Goal: Task Accomplishment & Management: Use online tool/utility

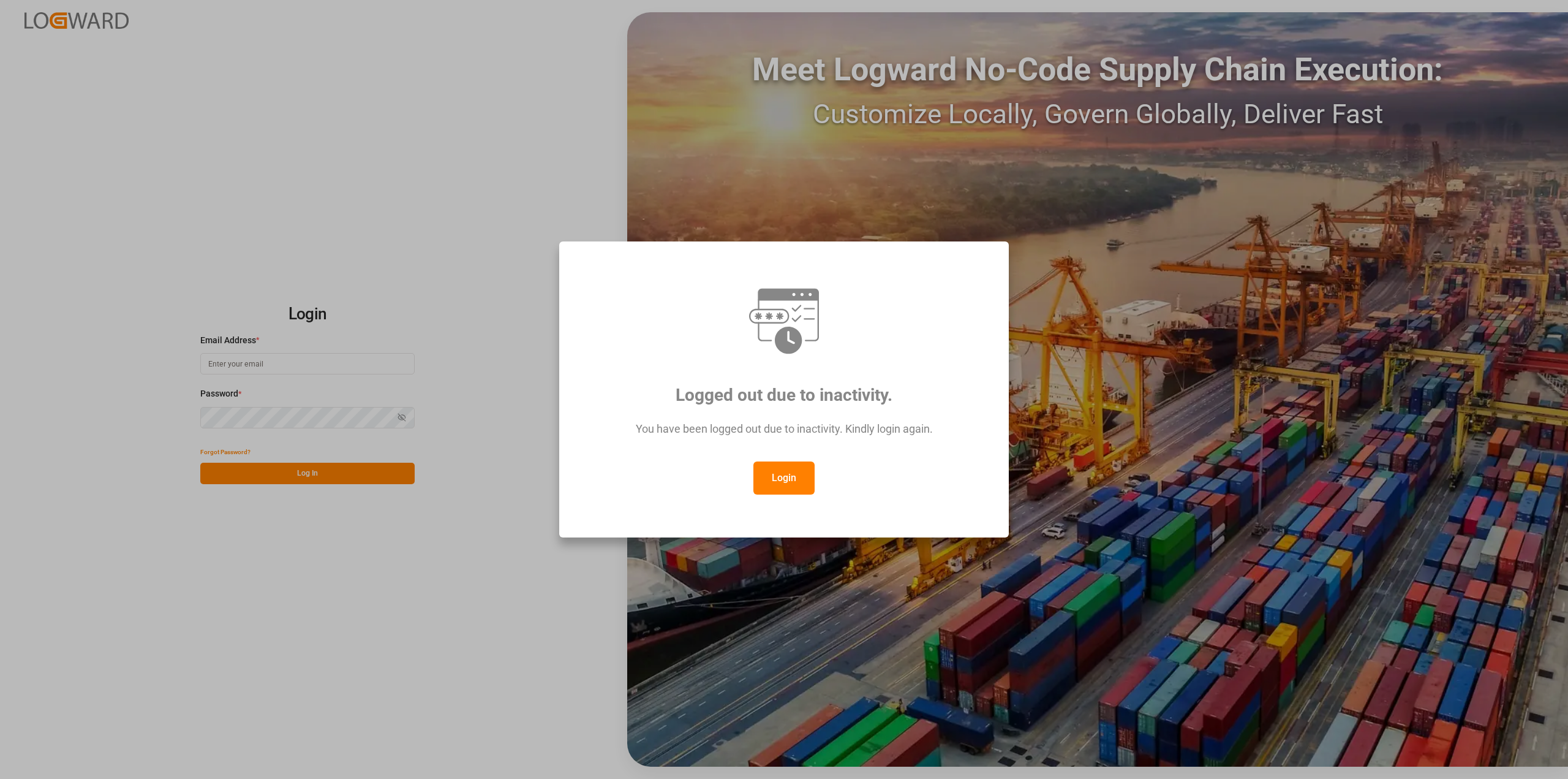
click at [781, 470] on button "Login" at bounding box center [784, 478] width 61 height 33
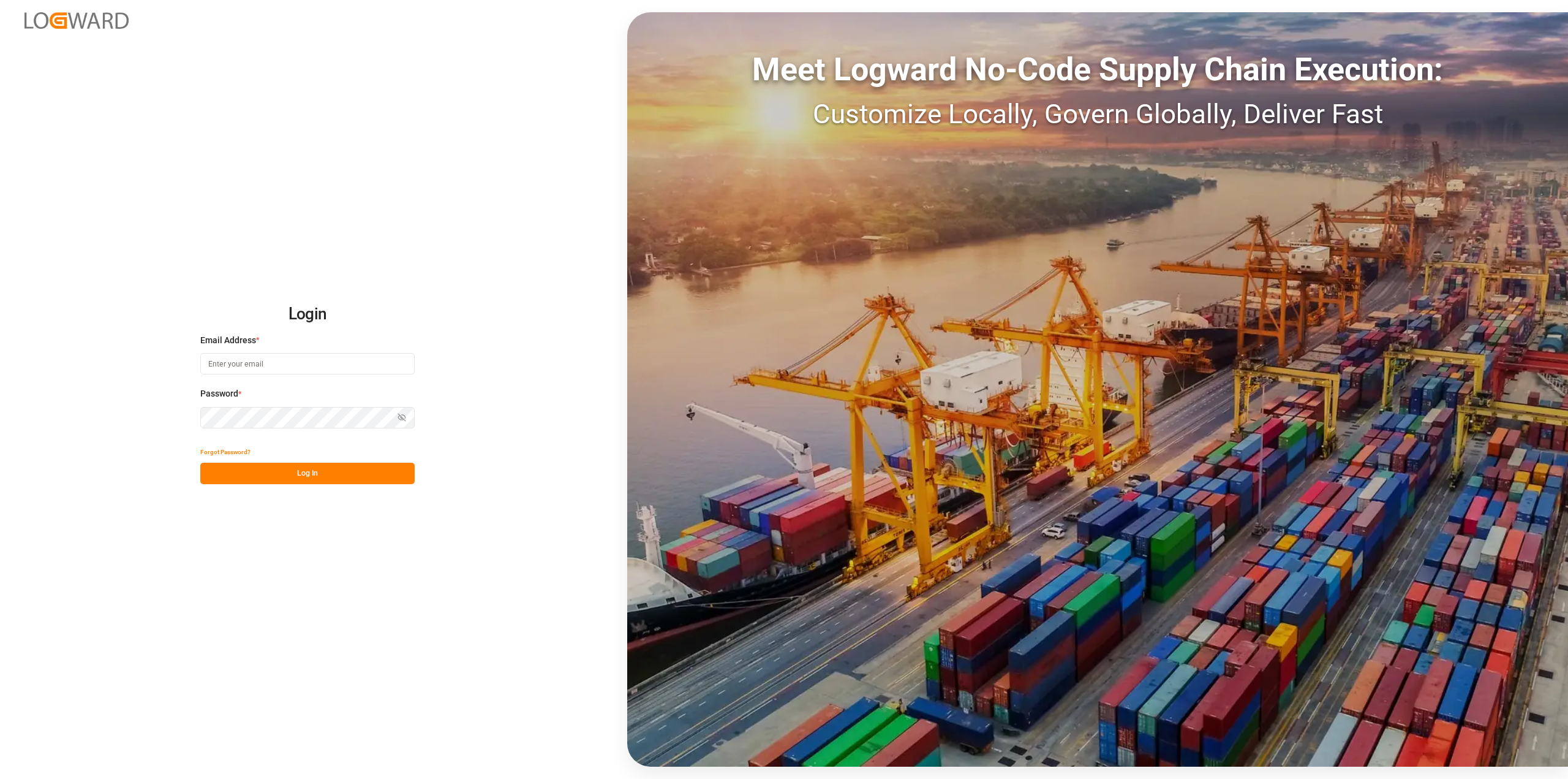
click at [353, 365] on input at bounding box center [307, 363] width 214 height 22
type input "[PERSON_NAME][EMAIL_ADDRESS][PERSON_NAME][DOMAIN_NAME]"
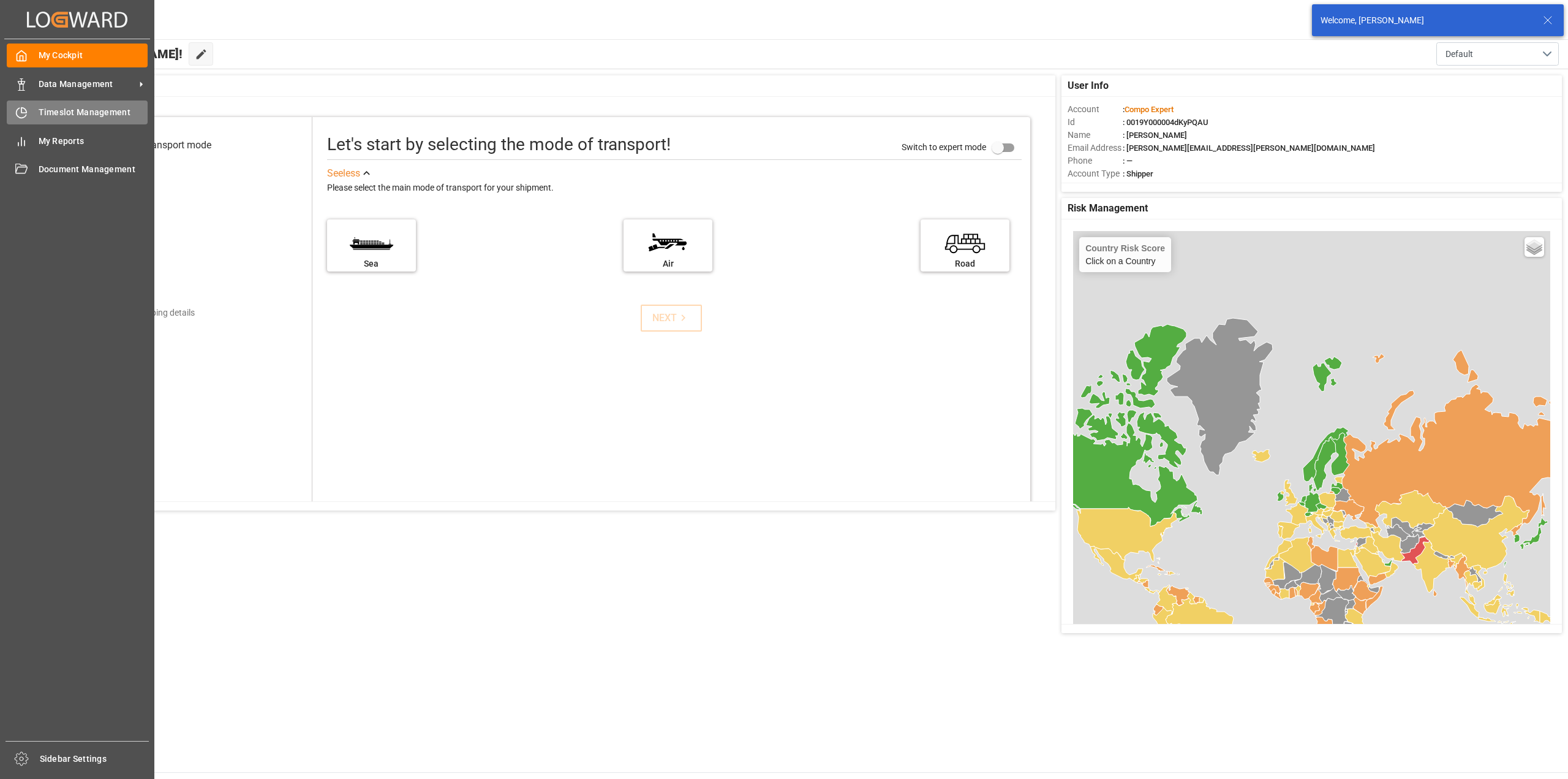
click at [9, 106] on div at bounding box center [17, 112] width 21 height 13
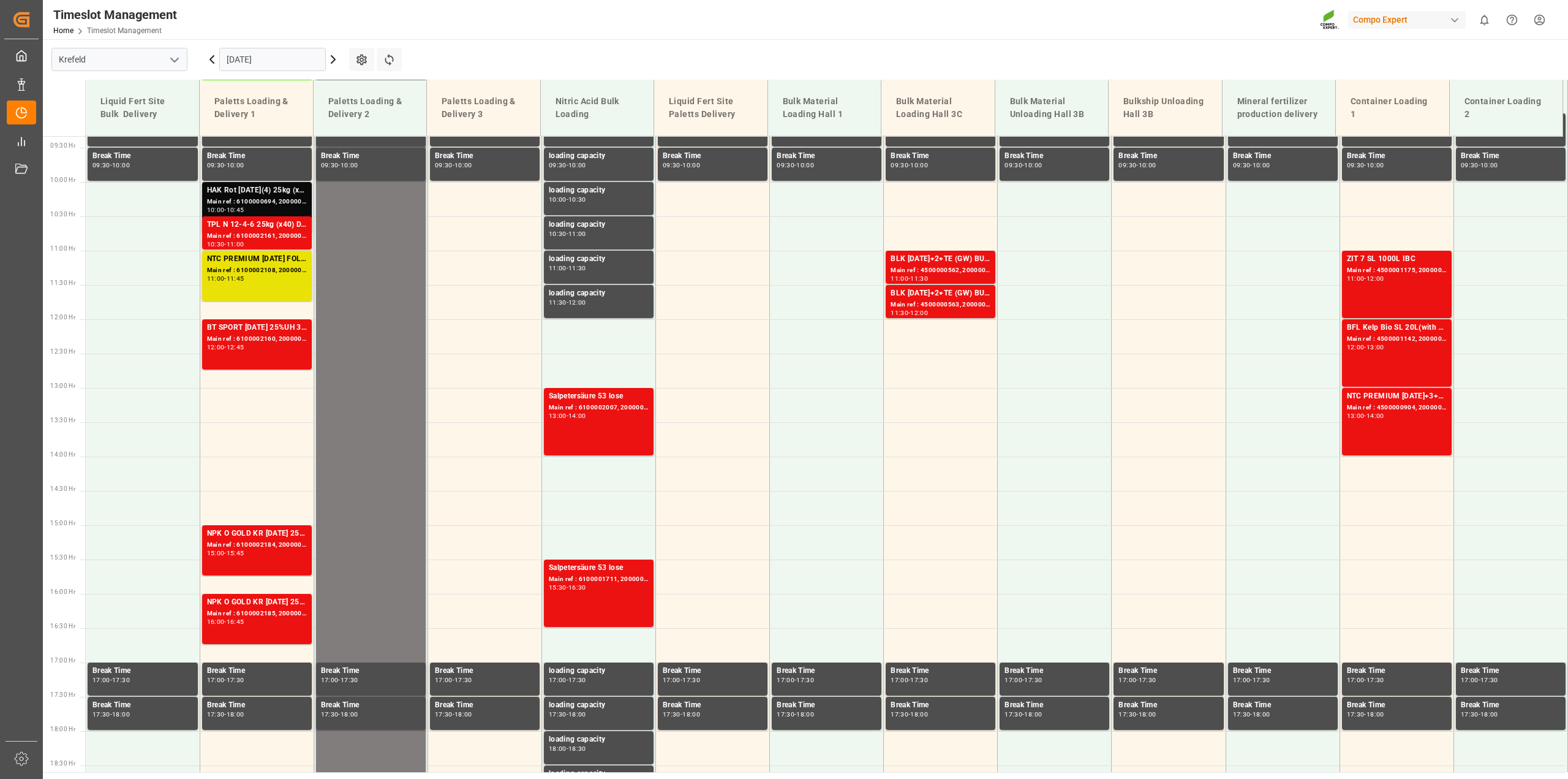
scroll to position [377, 0]
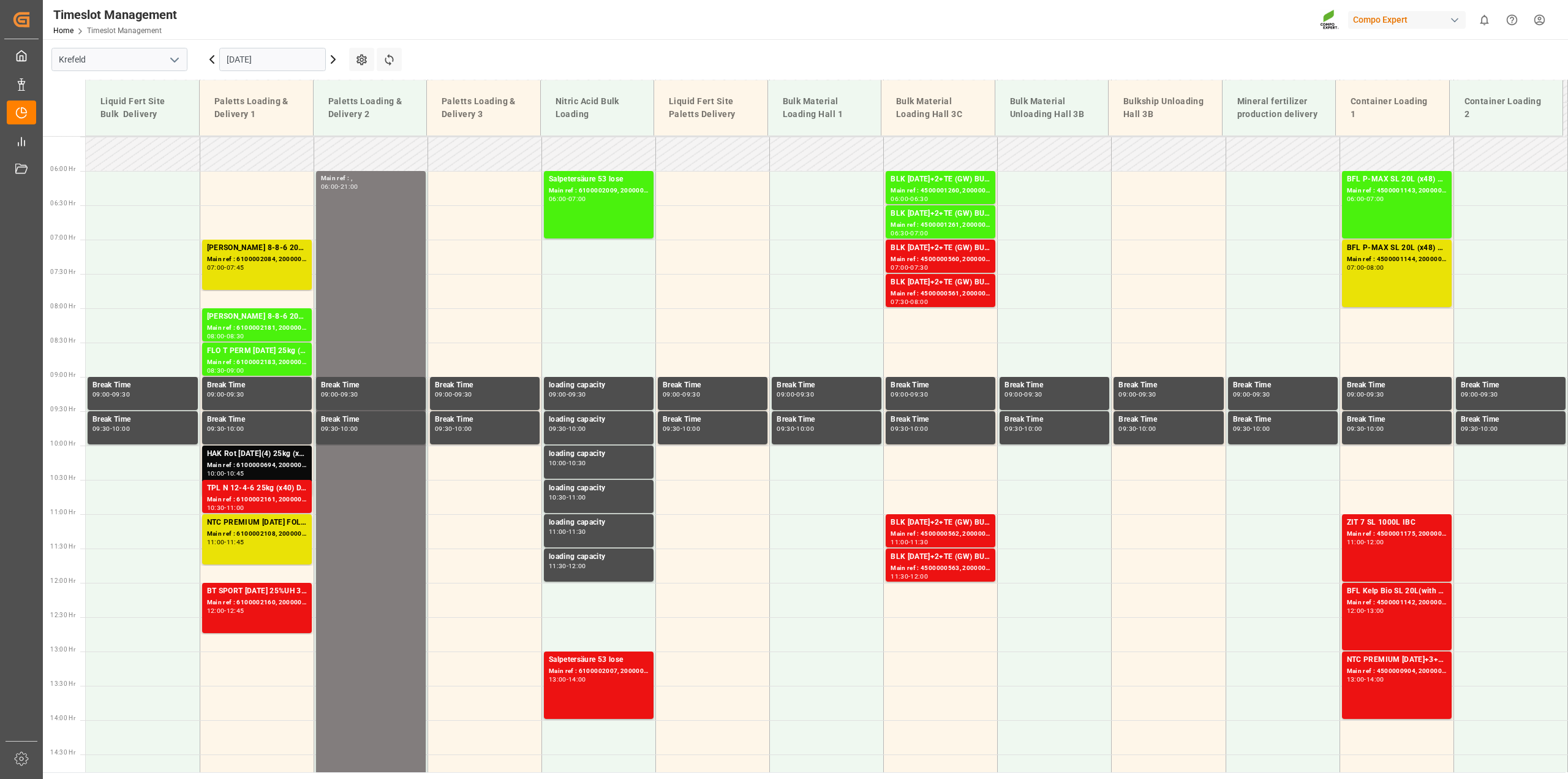
click at [207, 57] on icon at bounding box center [212, 60] width 15 height 15
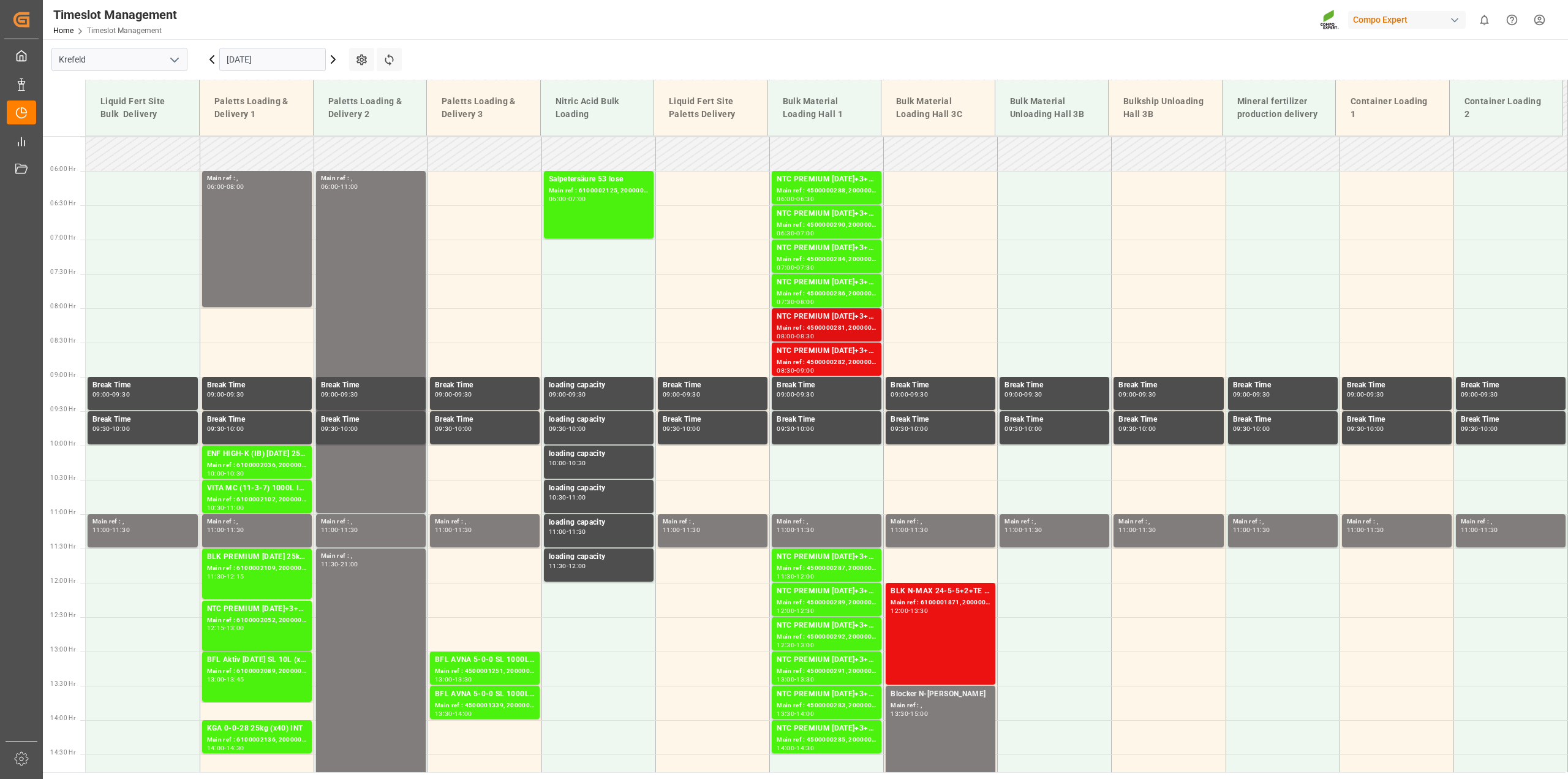
click at [810, 328] on div "Main ref : 4500000281, 2000000239" at bounding box center [827, 328] width 100 height 11
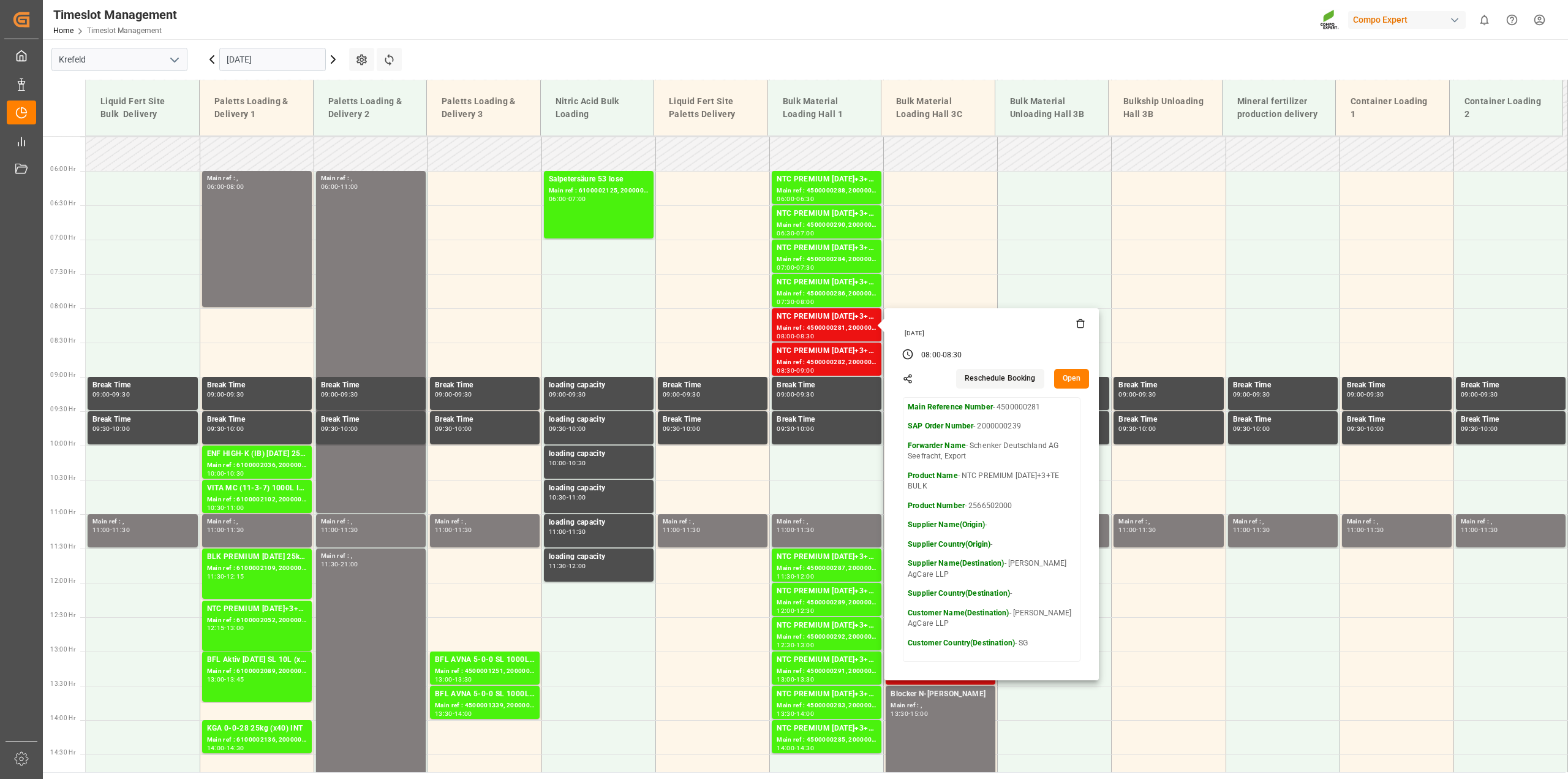
click at [1061, 376] on button "Open" at bounding box center [1071, 379] width 35 height 20
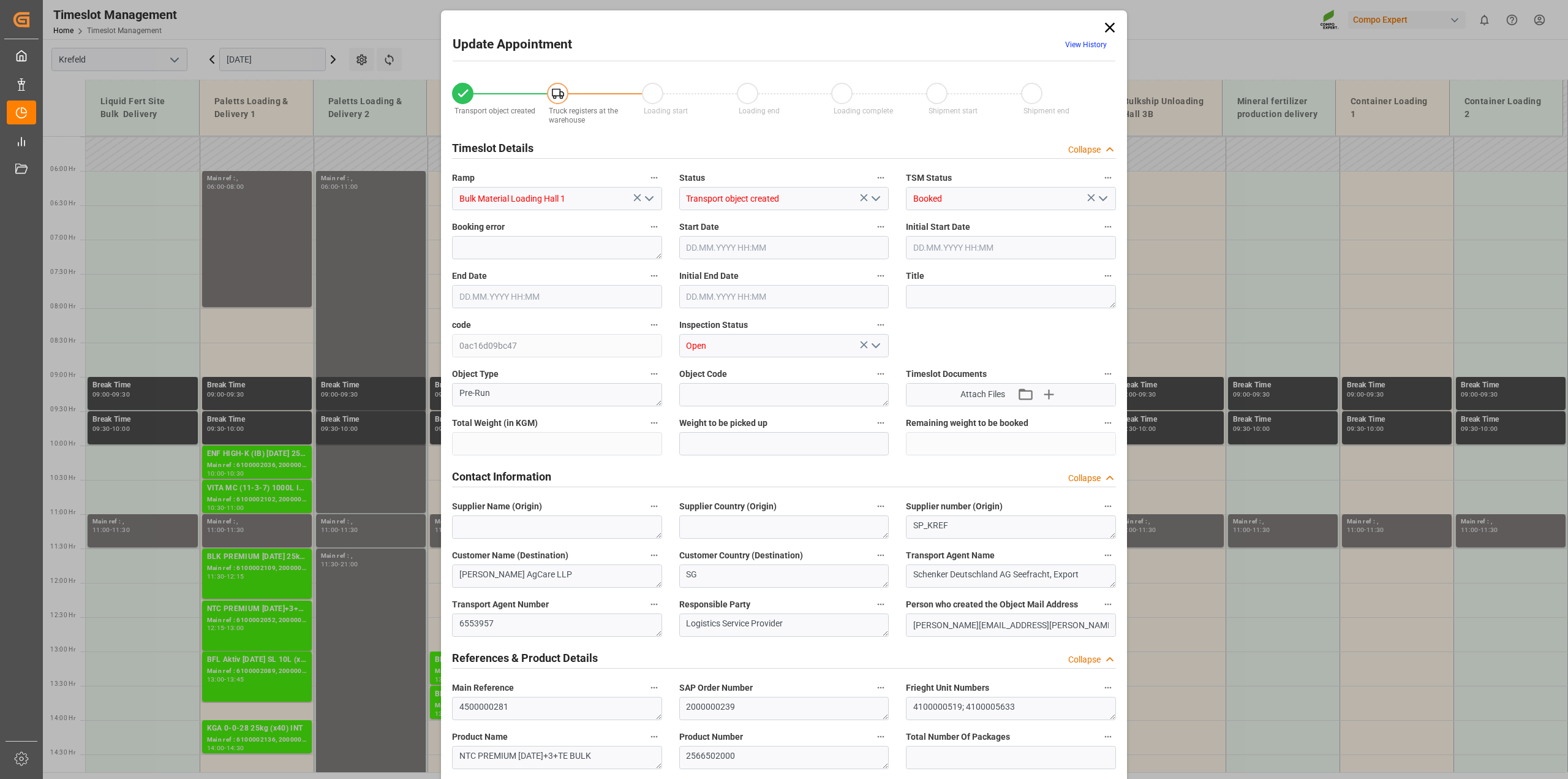
type input "106000"
type input "0"
type input "[DATE] 08:00"
type input "[DATE] 08:30"
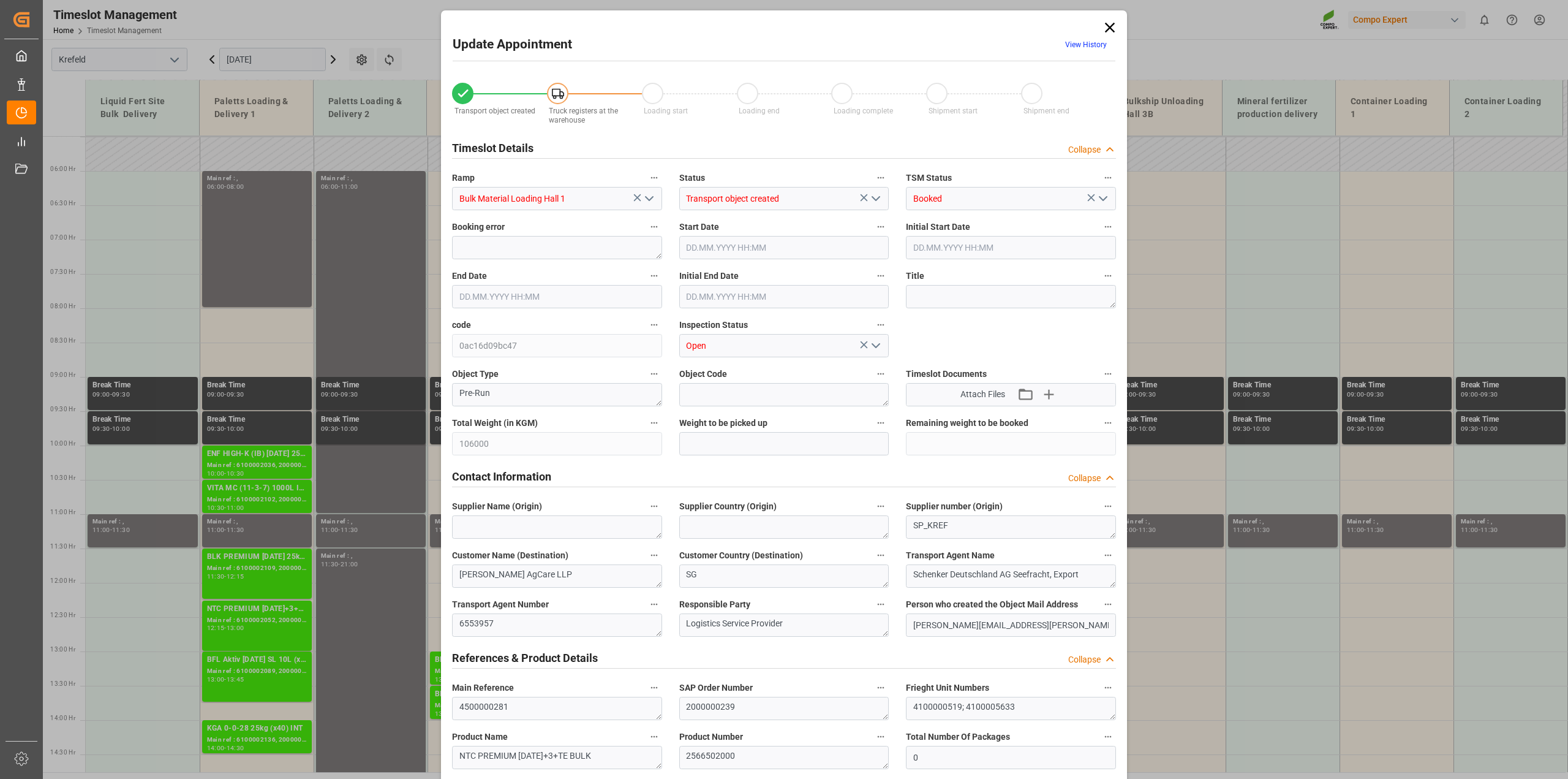
type input "[DATE] 08:30"
type input "[DATE] 11:15"
type input "[DATE] 08:13"
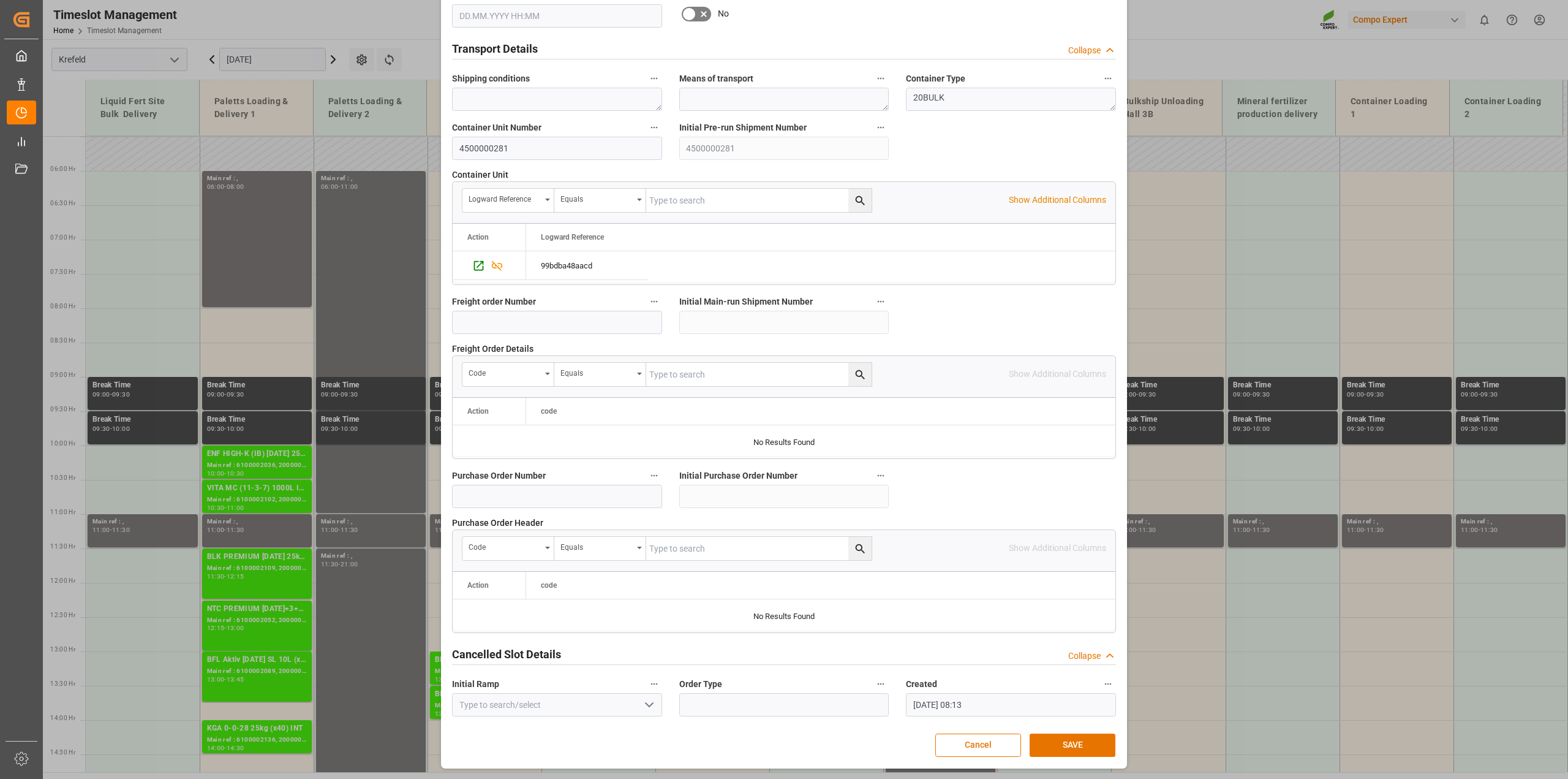
scroll to position [923, 0]
click at [1056, 739] on button "SAVE" at bounding box center [1072, 745] width 86 height 23
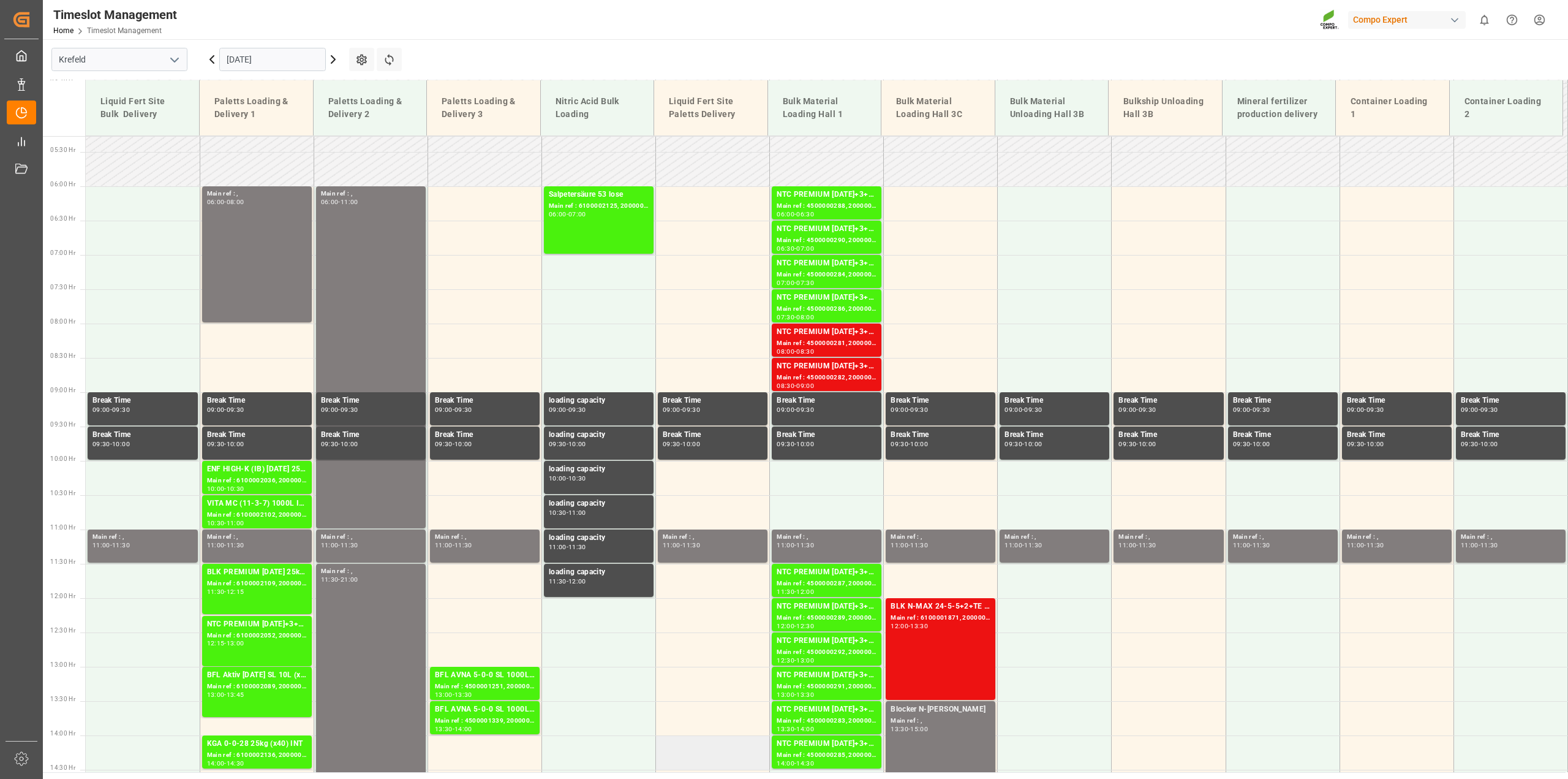
scroll to position [485, 0]
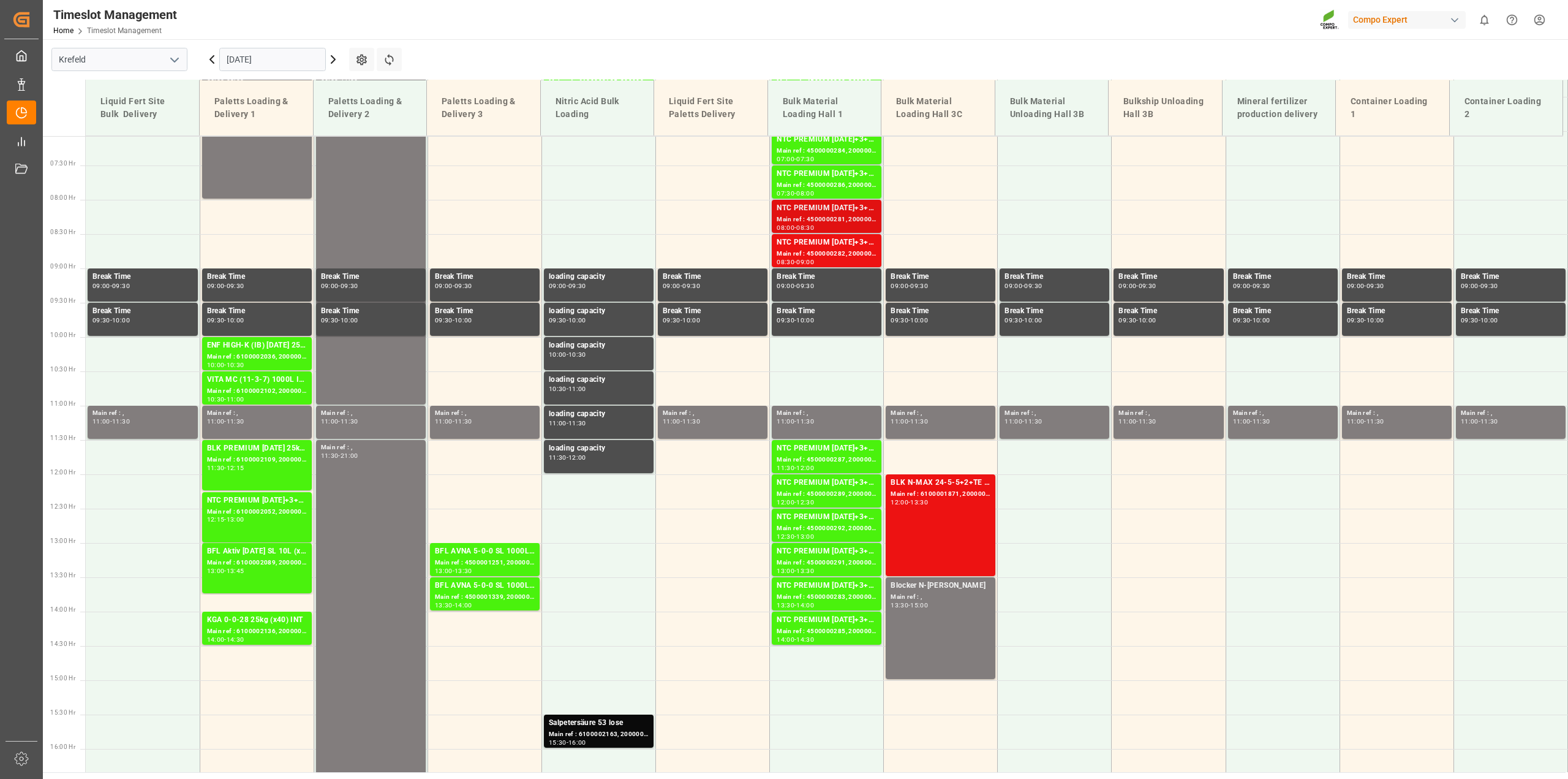
click at [831, 213] on div "NTC PREMIUM [DATE]+3+TE BULK" at bounding box center [827, 208] width 100 height 12
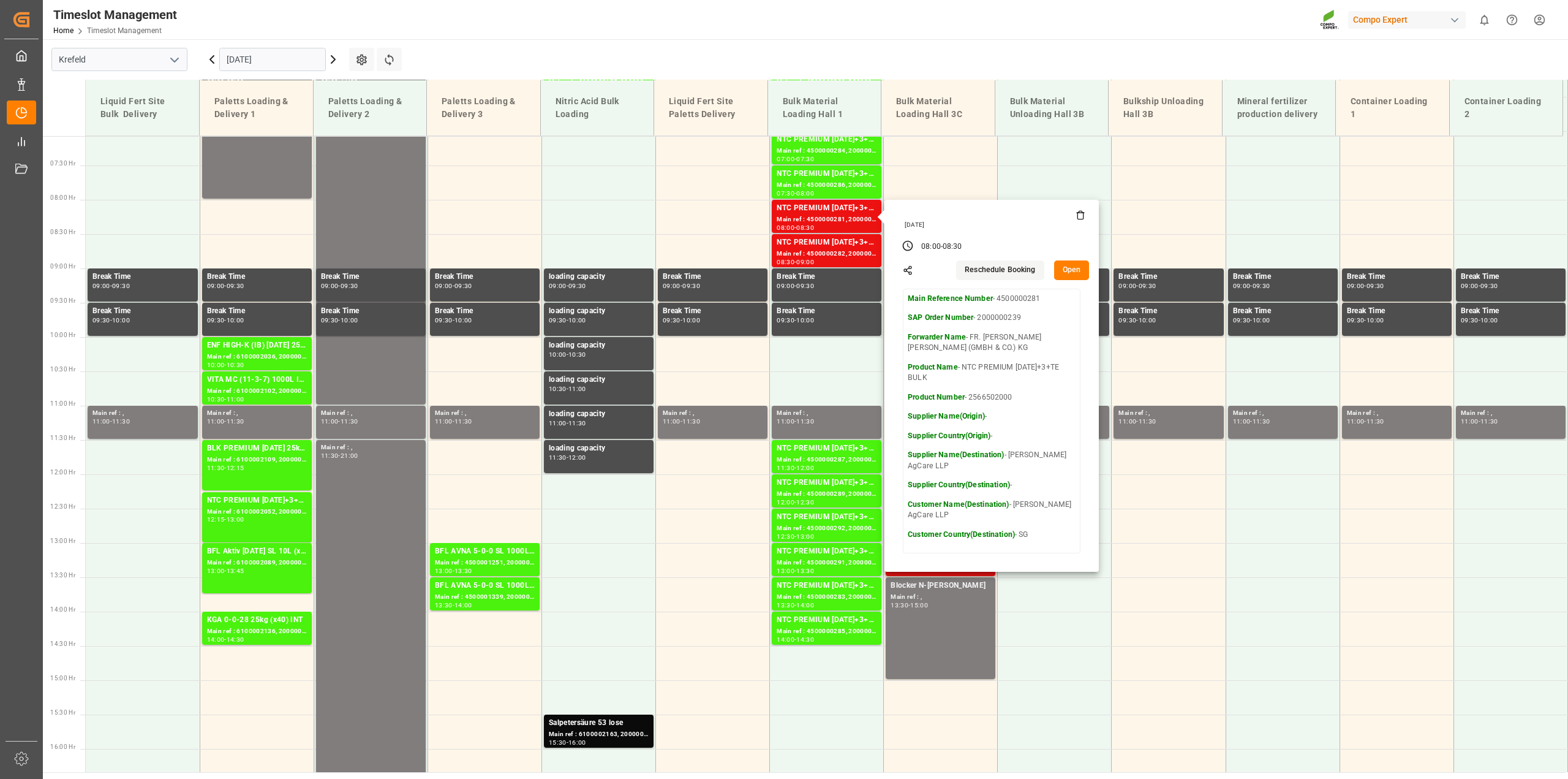
click at [1060, 270] on button "Open" at bounding box center [1071, 270] width 35 height 20
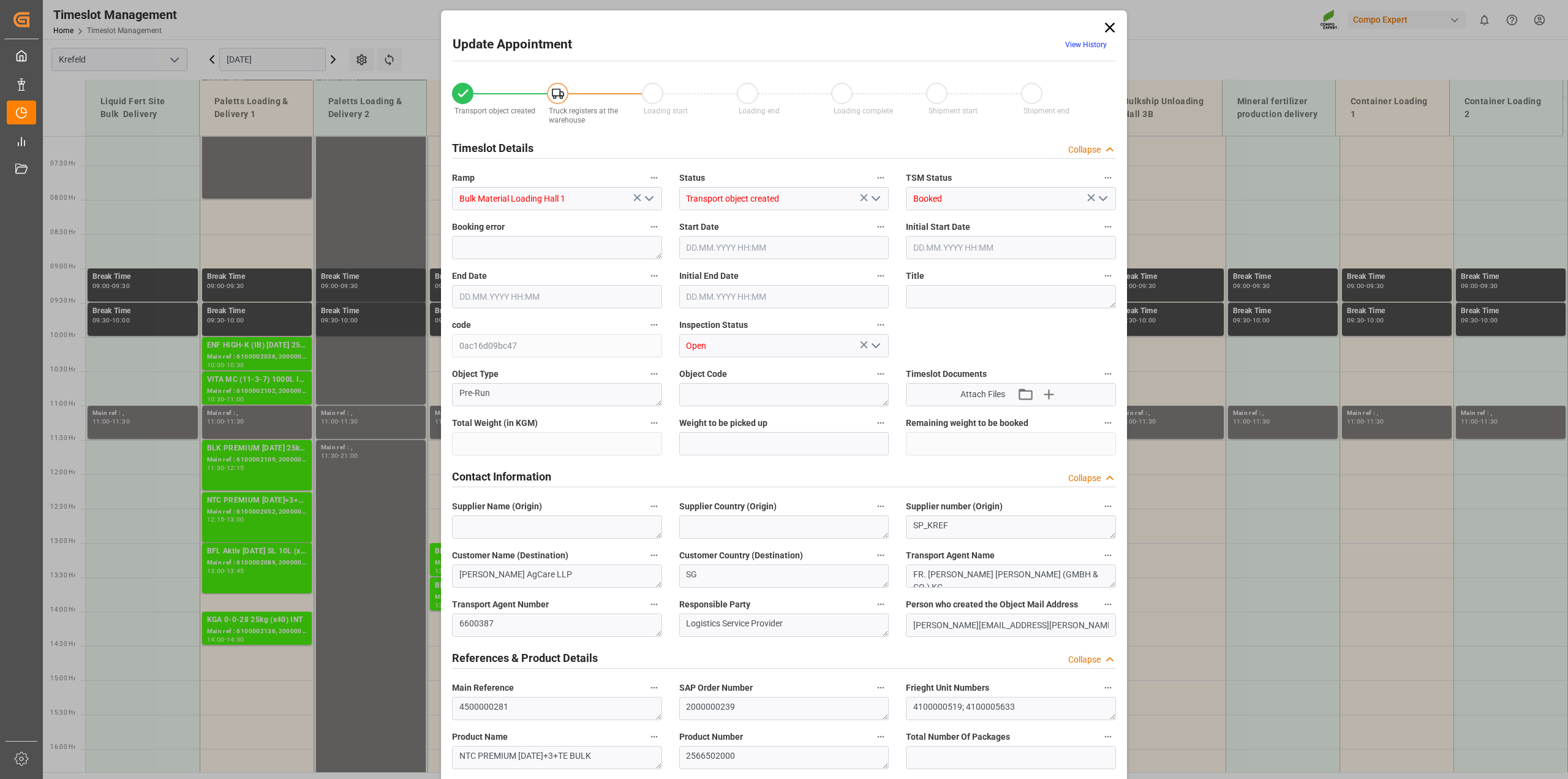
type input "106000"
type input "0"
type input "[DATE] 08:00"
type input "[DATE] 08:30"
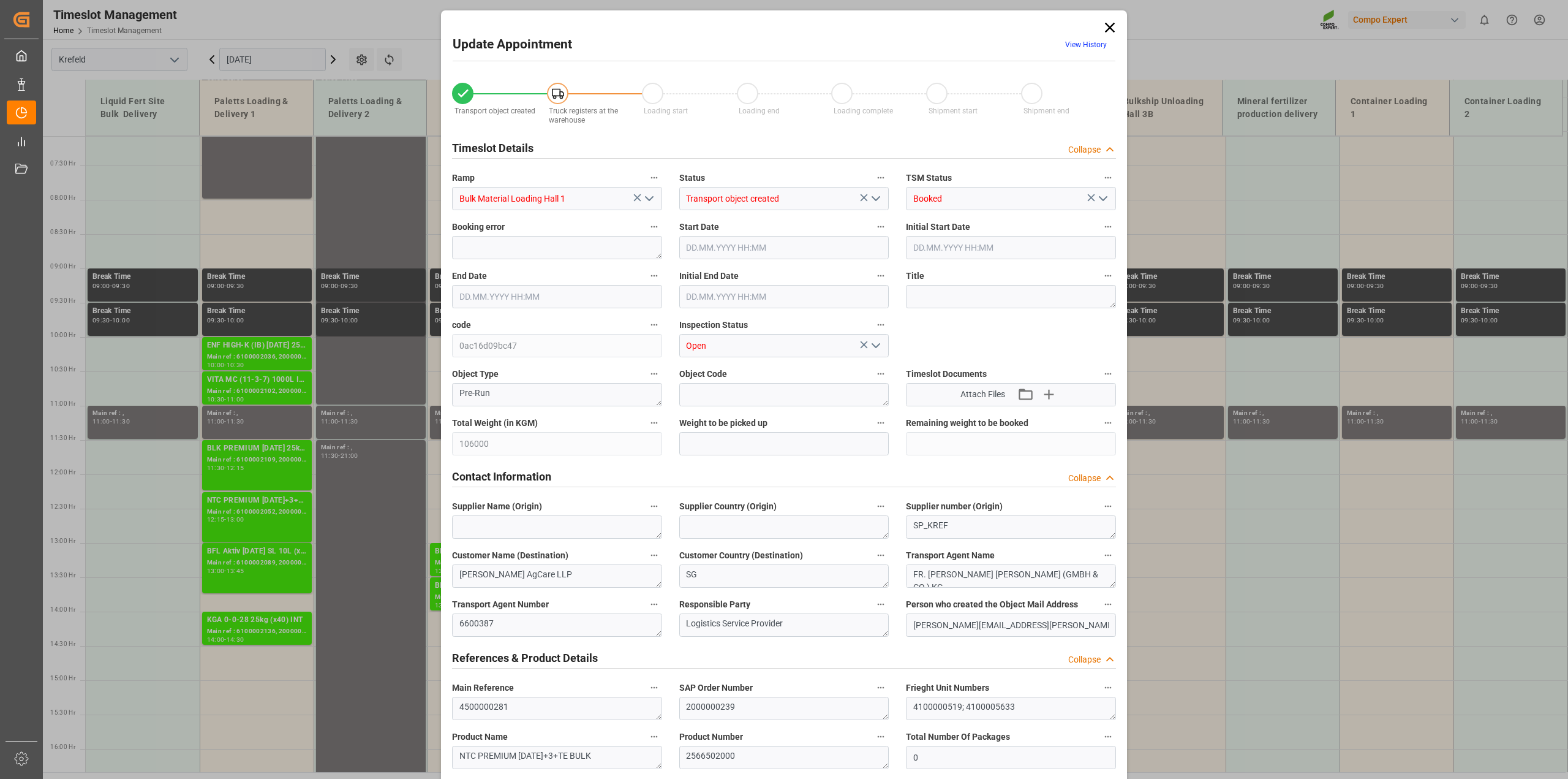
type input "[DATE] 08:30"
type input "[DATE] 11:15"
type input "[DATE] 08:13"
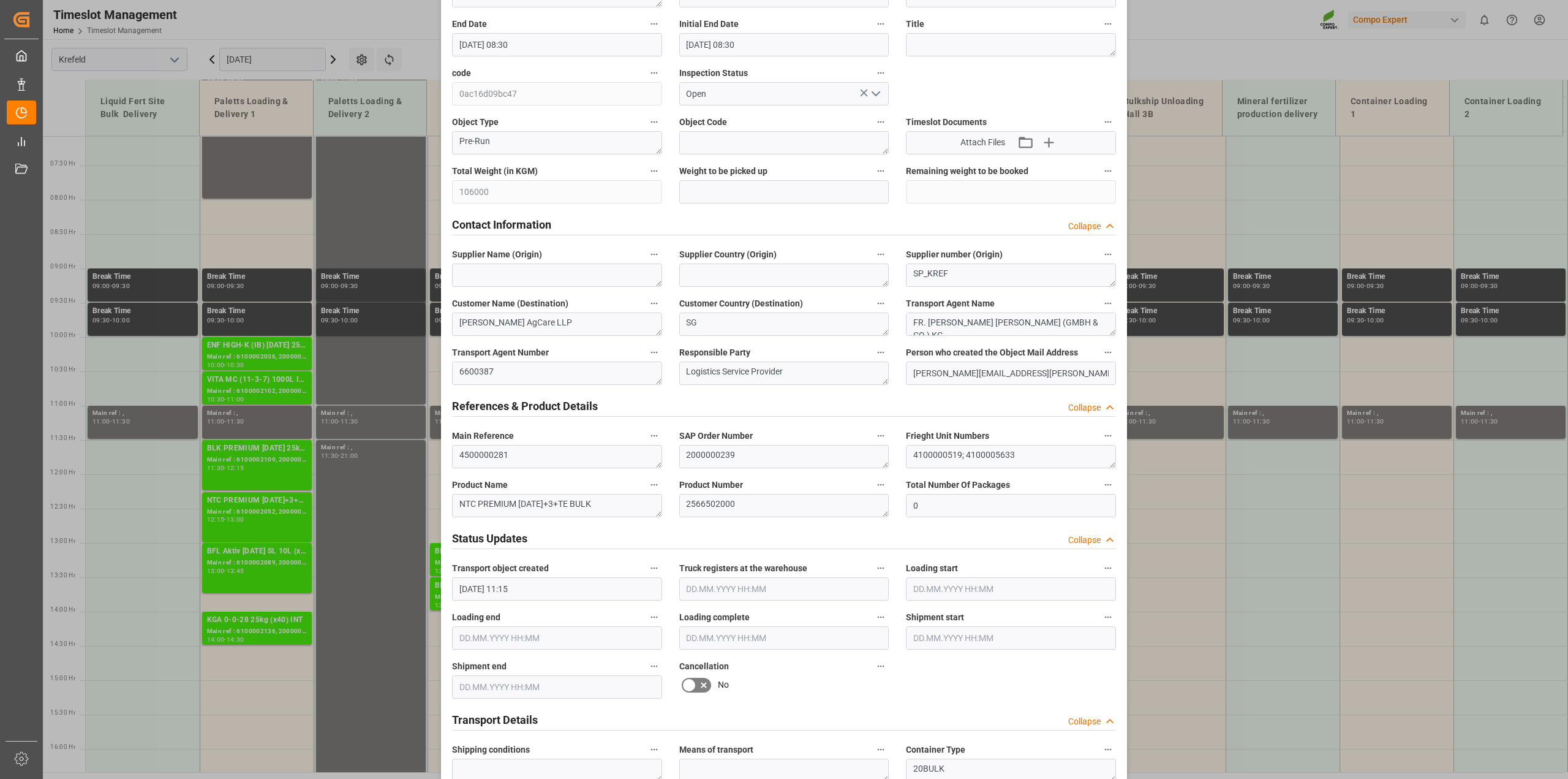
scroll to position [383, 0]
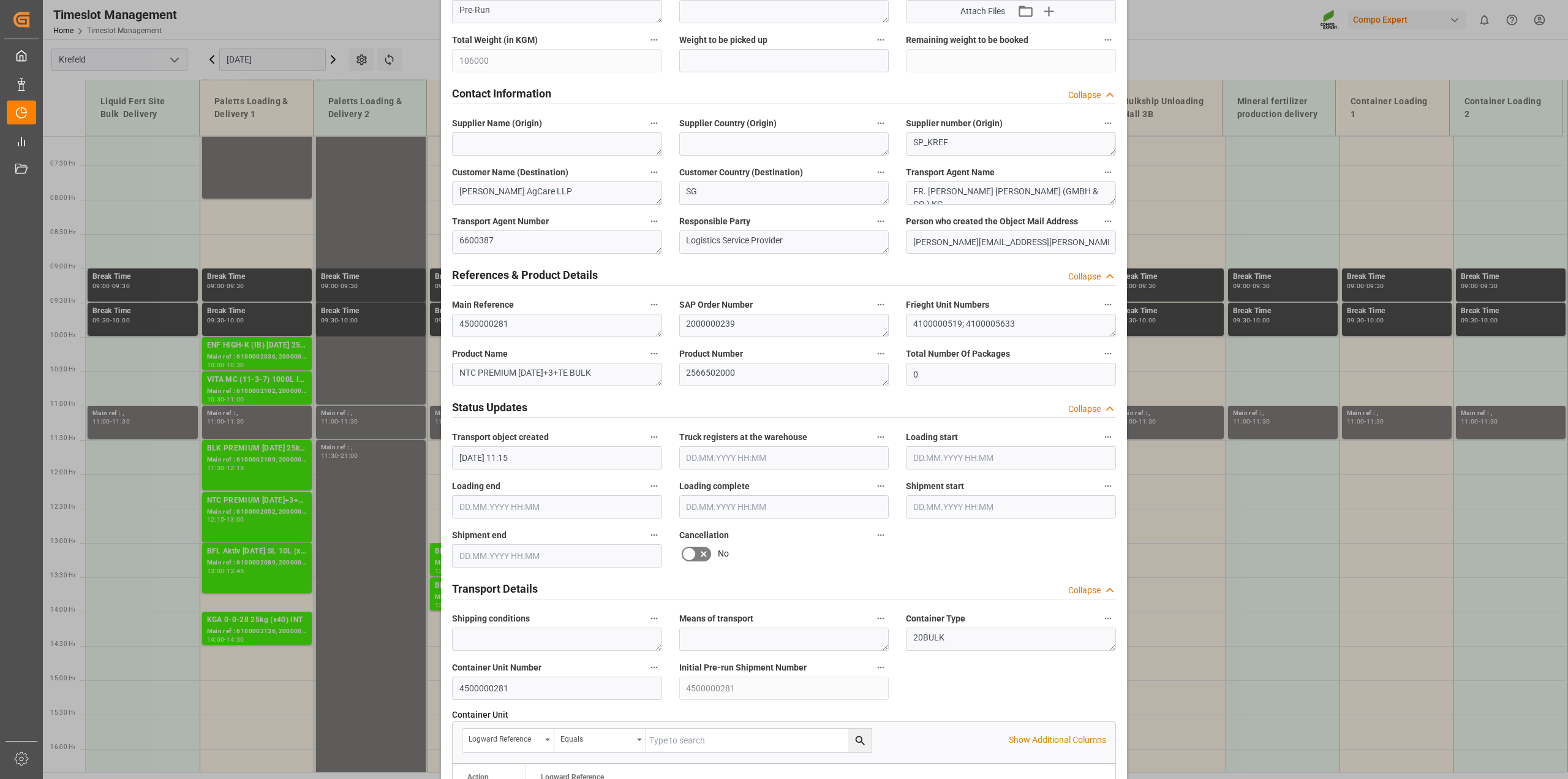
click at [696, 555] on icon at bounding box center [704, 554] width 15 height 15
click at [0, 0] on input "checkbox" at bounding box center [0, 0] width 0 height 0
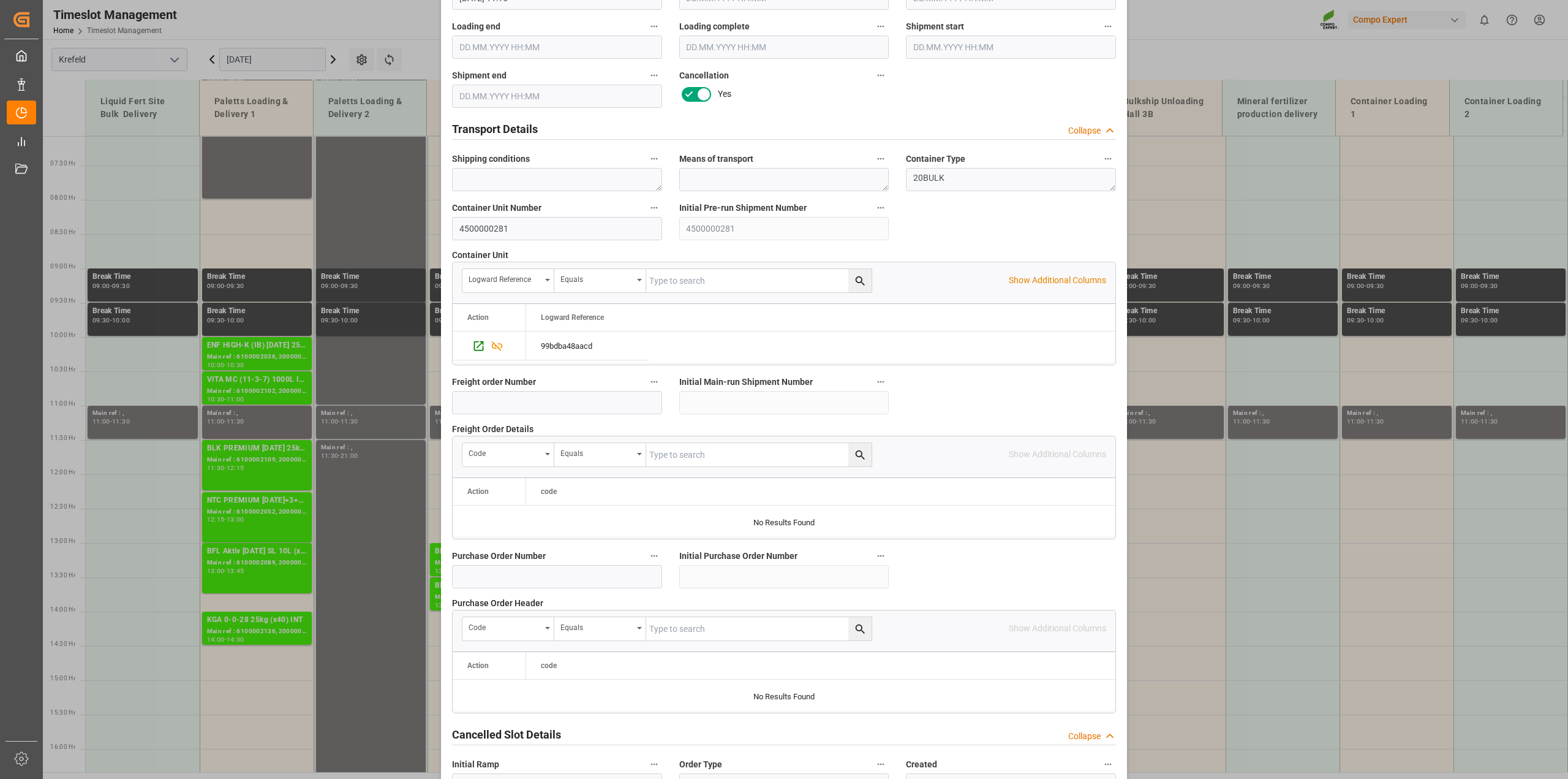
scroll to position [923, 0]
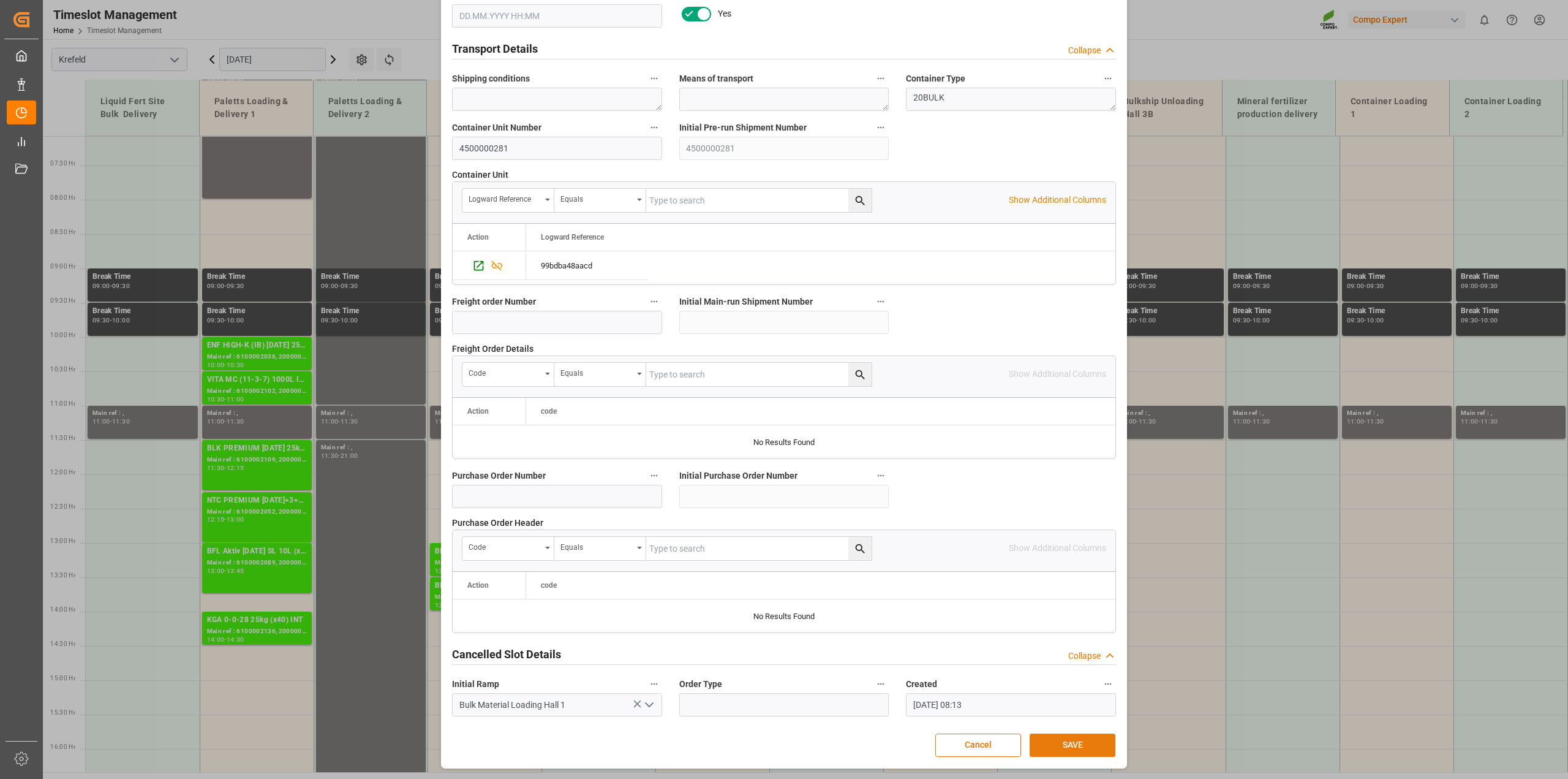
click at [1042, 739] on button "SAVE" at bounding box center [1072, 745] width 86 height 23
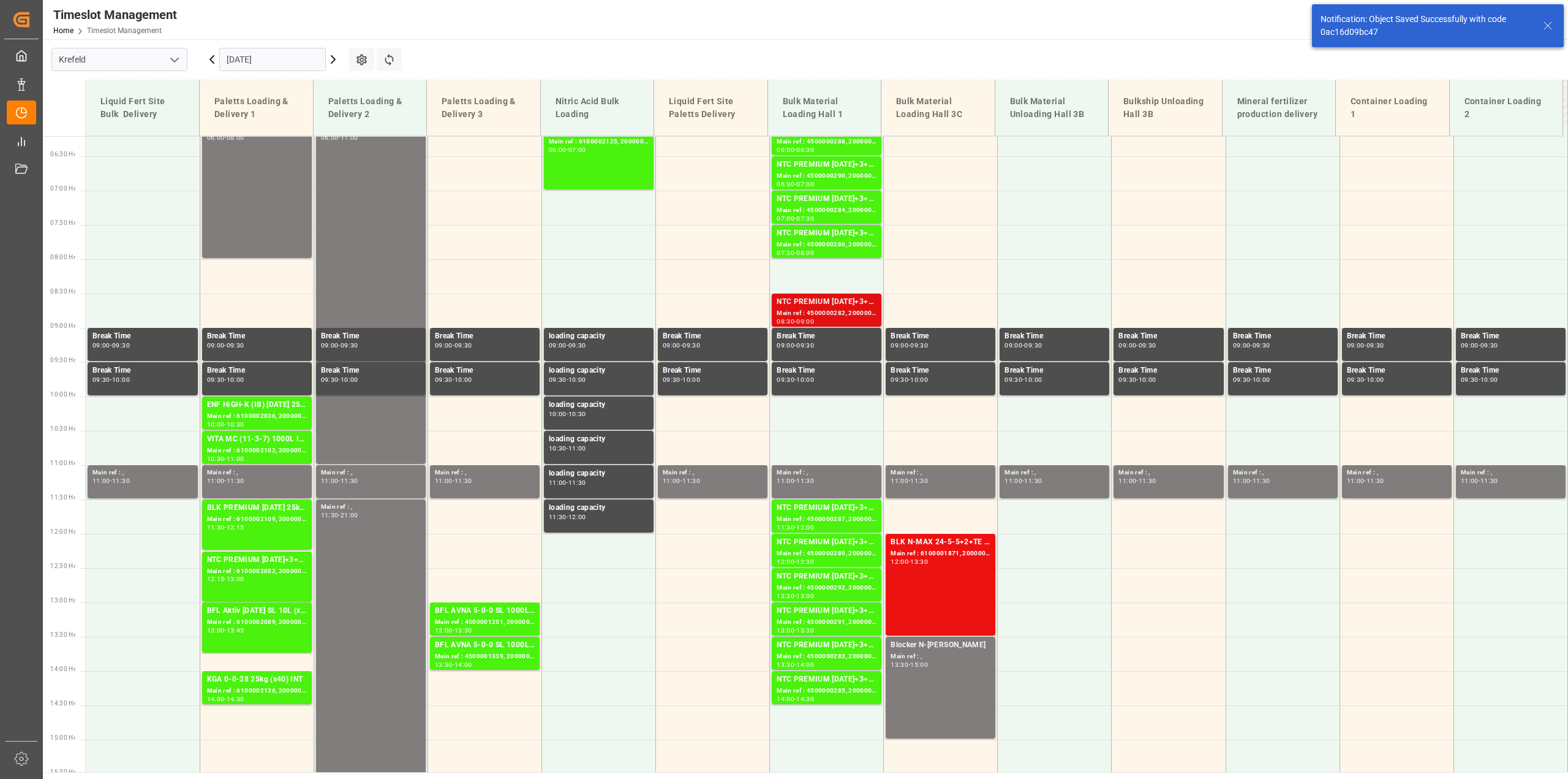
scroll to position [429, 0]
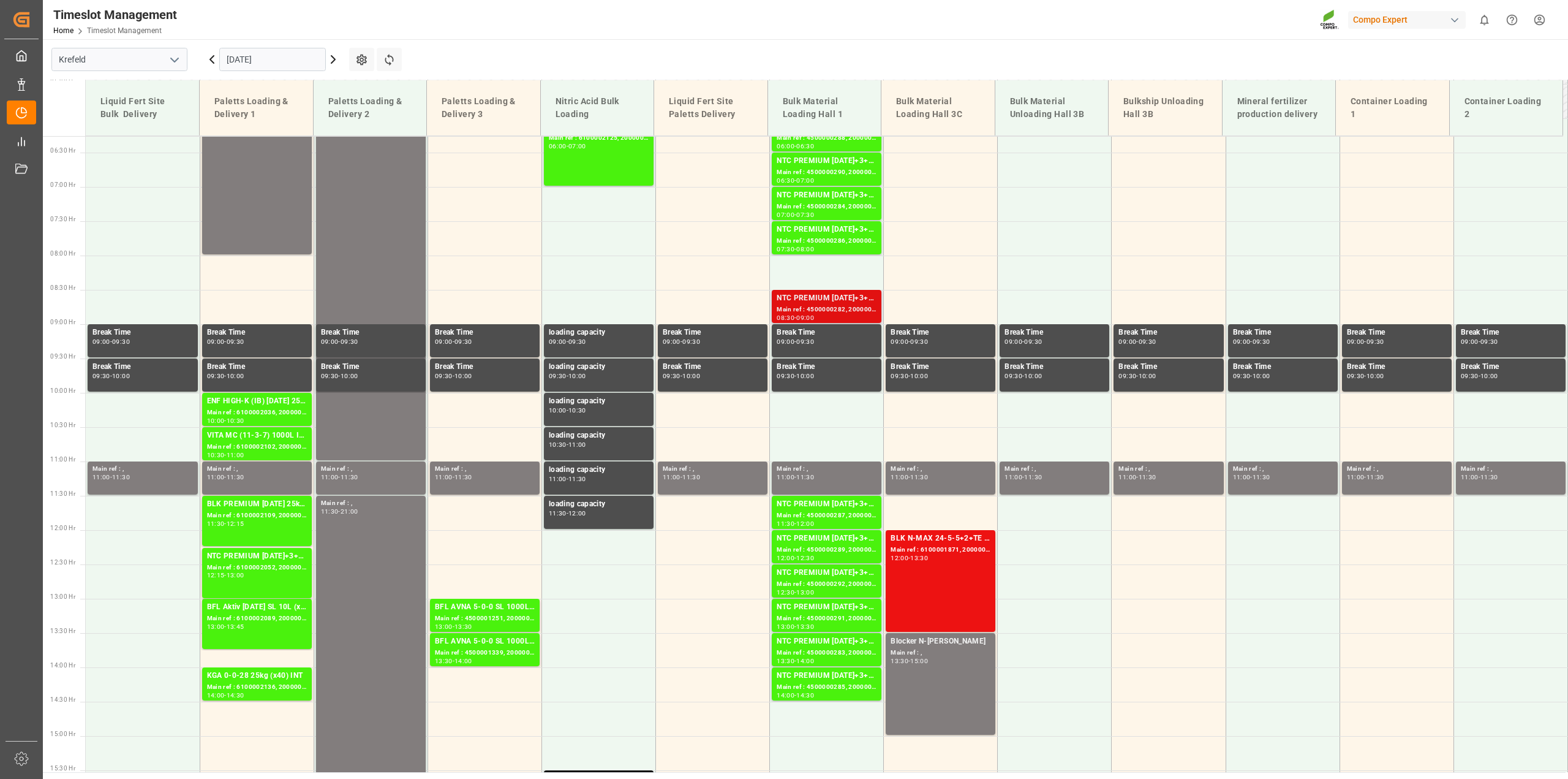
click at [828, 312] on div "Main ref : 4500000282, 2000000239" at bounding box center [827, 309] width 100 height 11
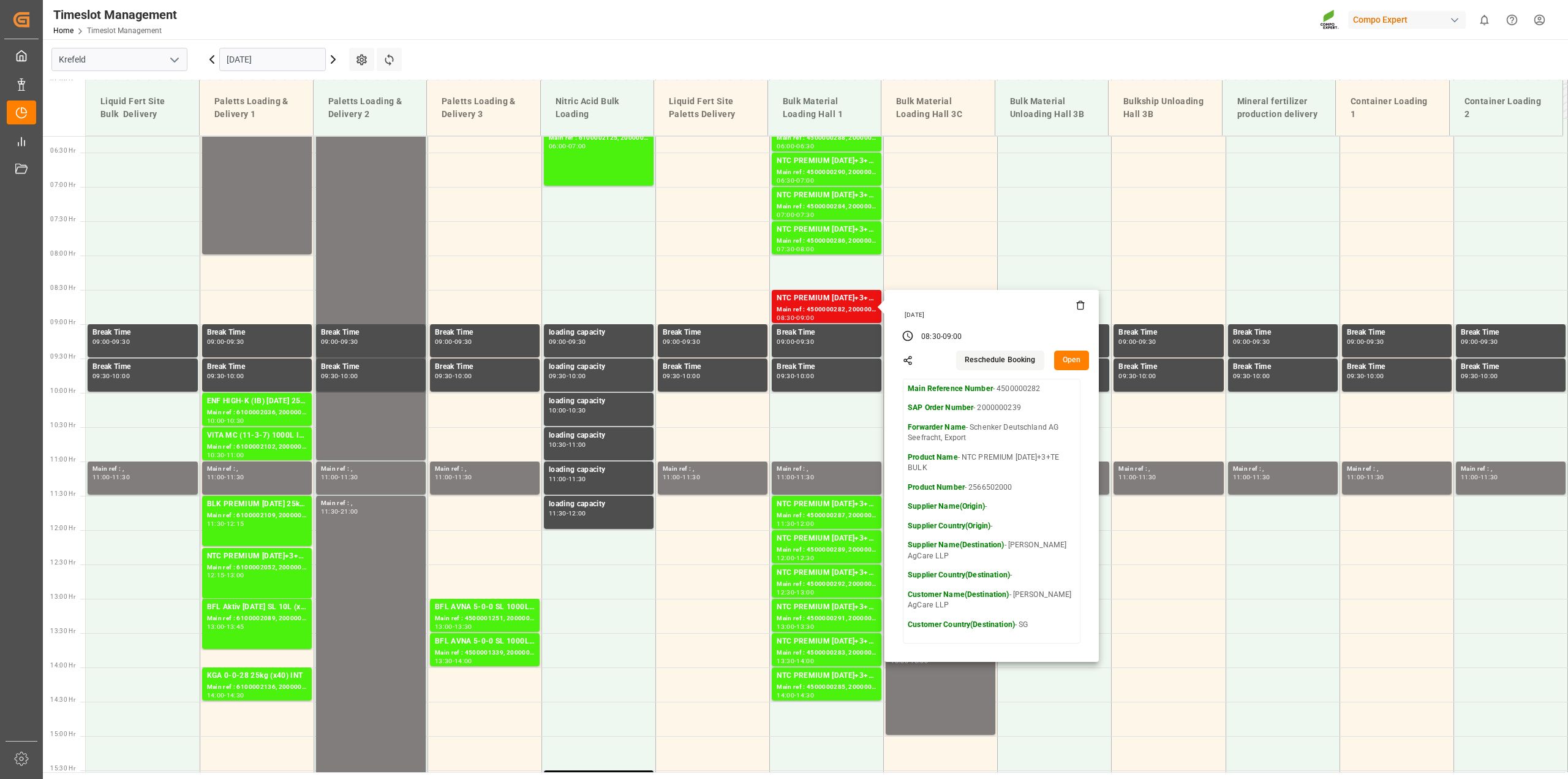
click at [1069, 355] on button "Open" at bounding box center [1071, 360] width 35 height 20
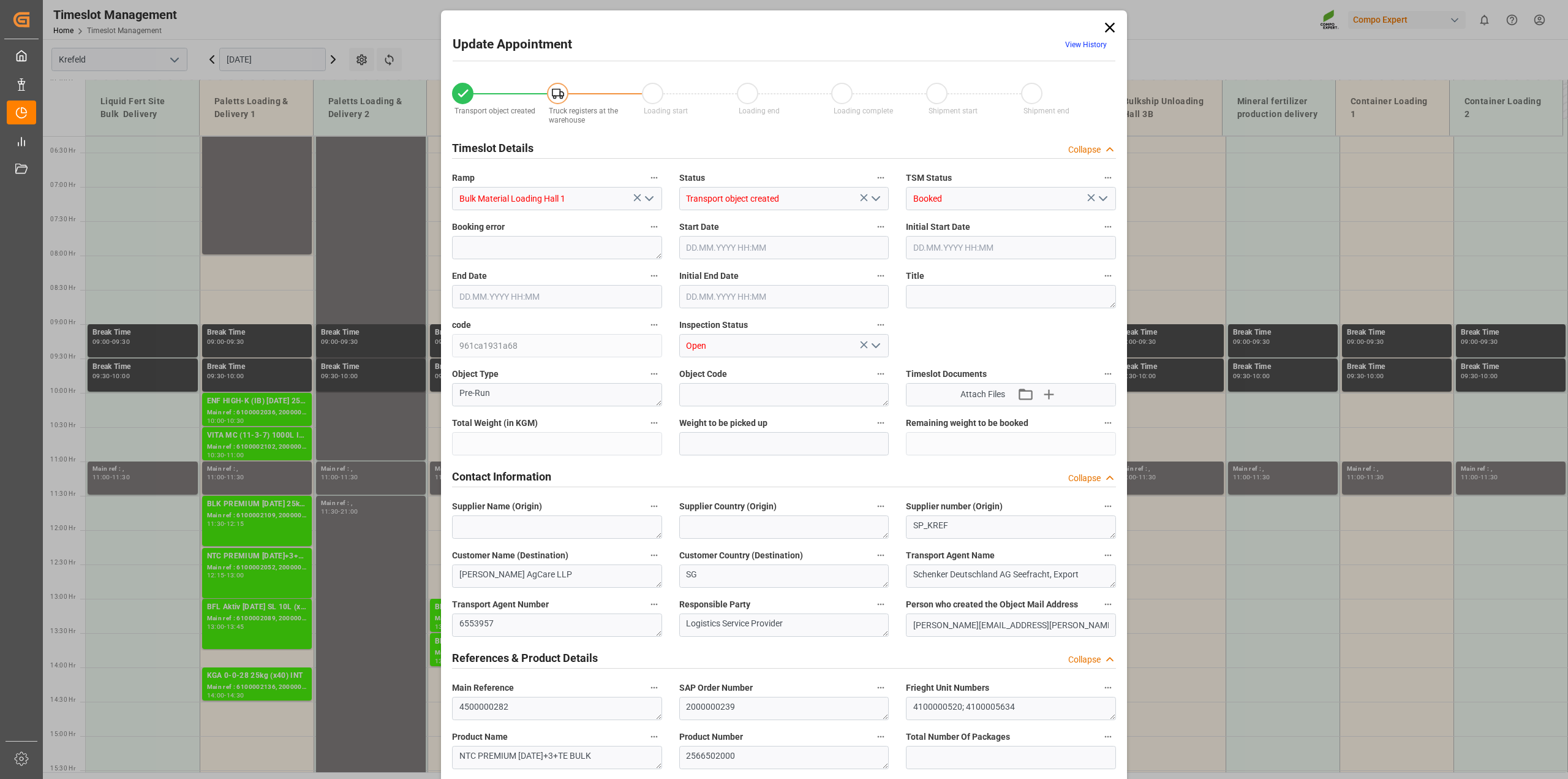
type input "79500"
type input "0"
type input "[DATE] 08:30"
type input "[DATE] 09:00"
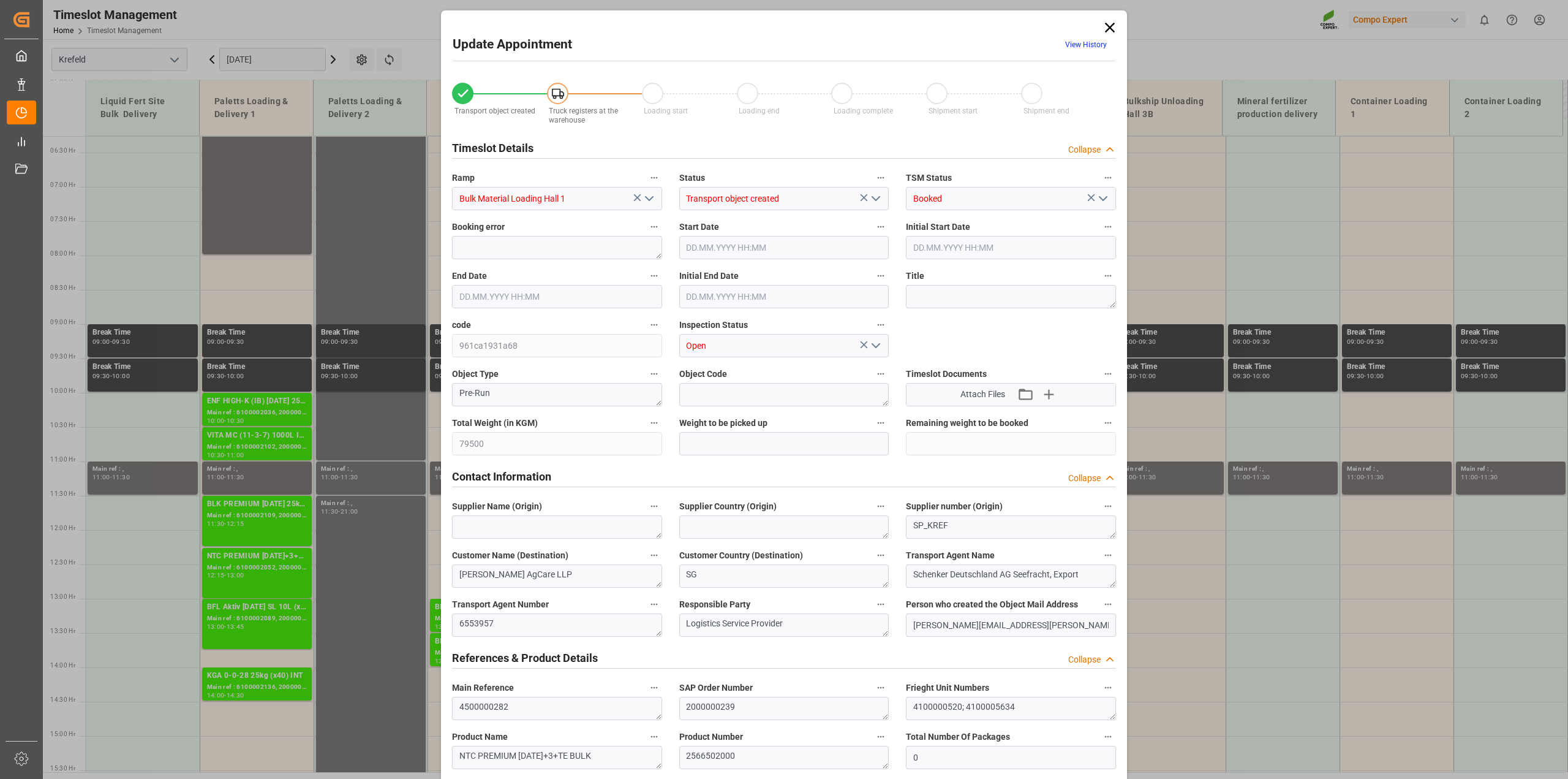
type input "[DATE] 09:00"
type input "[DATE] 11:14"
type input "[DATE] 08:13"
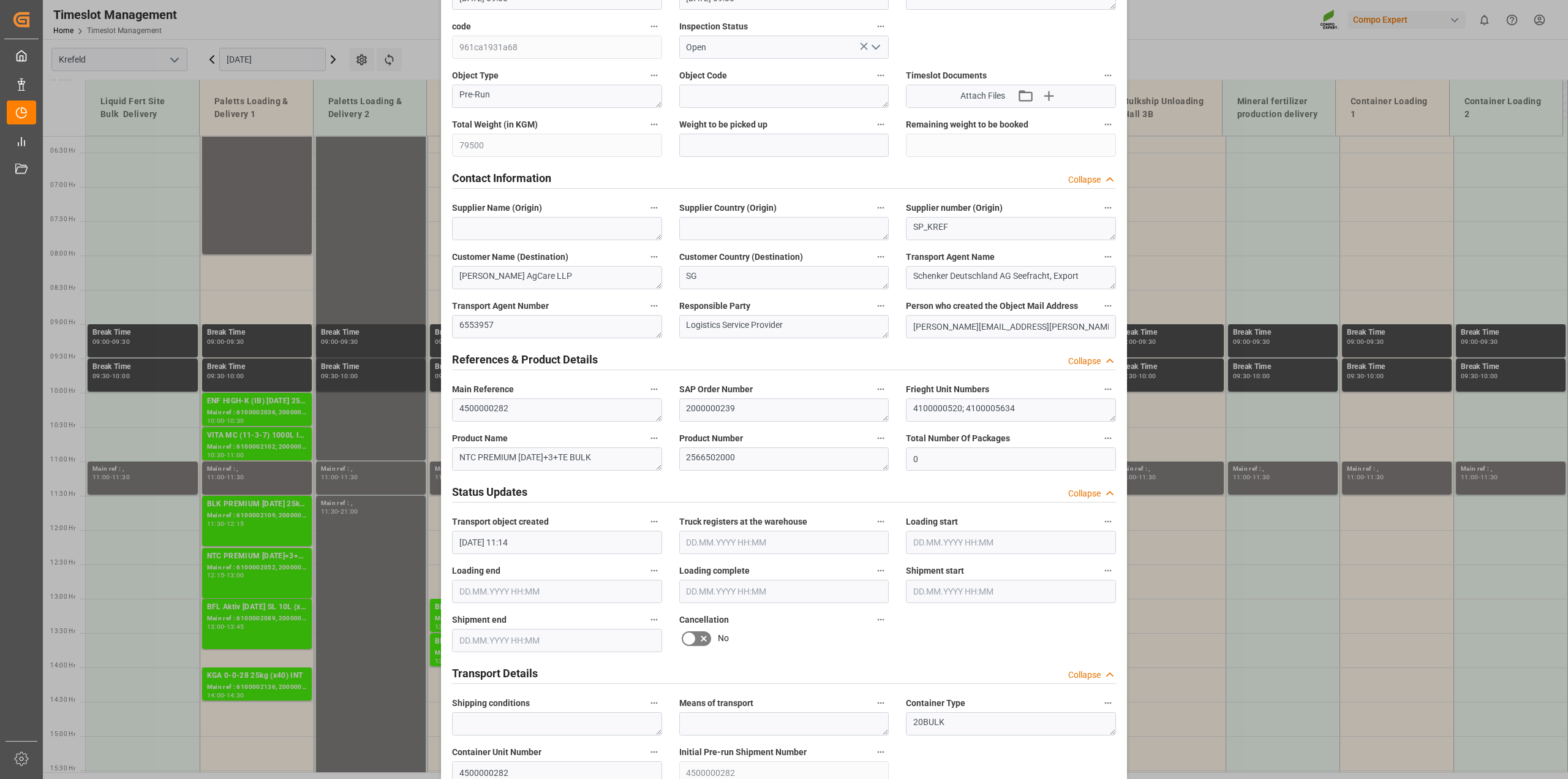
scroll to position [306, 0]
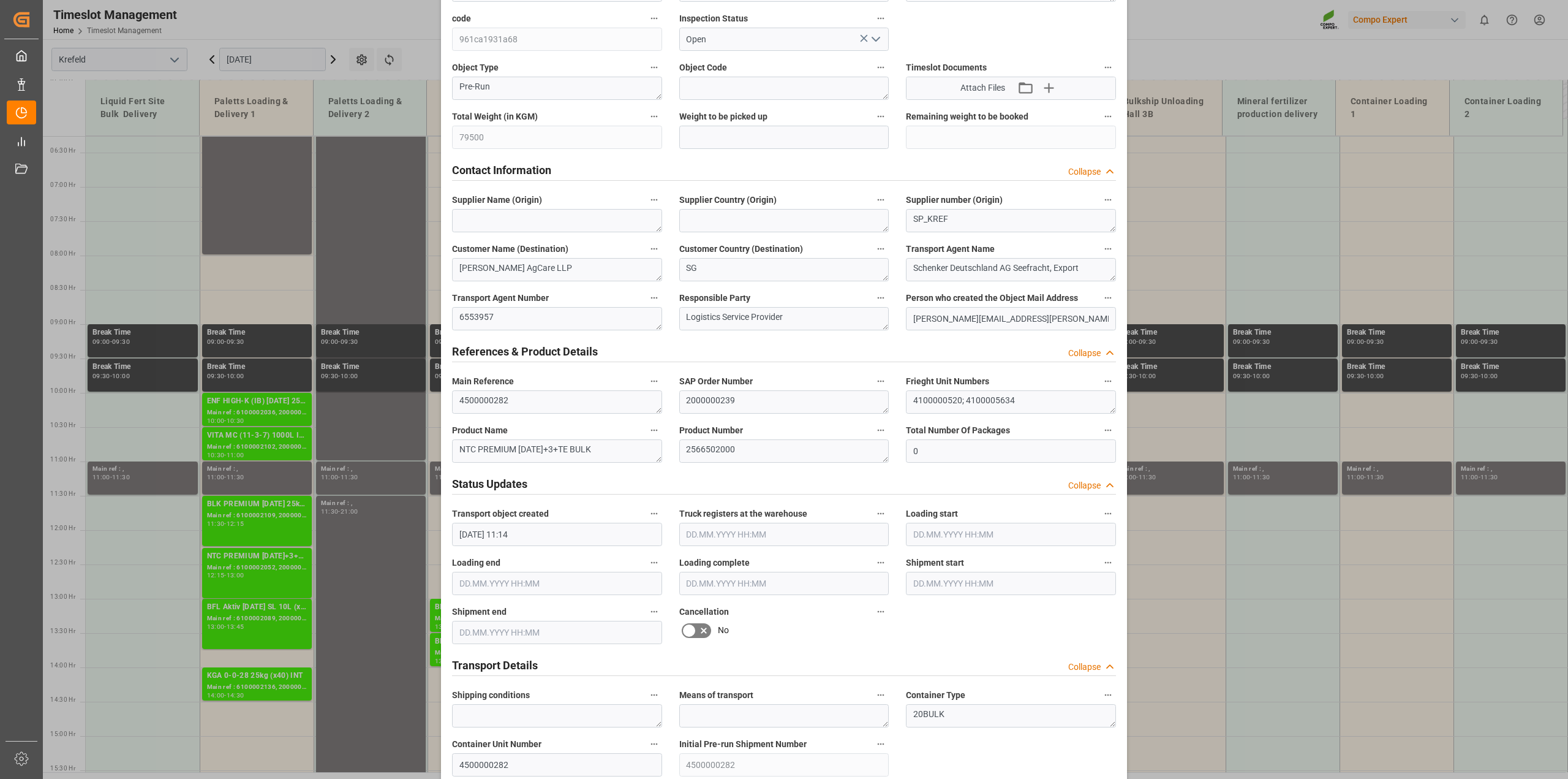
click at [696, 634] on icon at bounding box center [704, 631] width 15 height 15
click at [0, 0] on input "checkbox" at bounding box center [0, 0] width 0 height 0
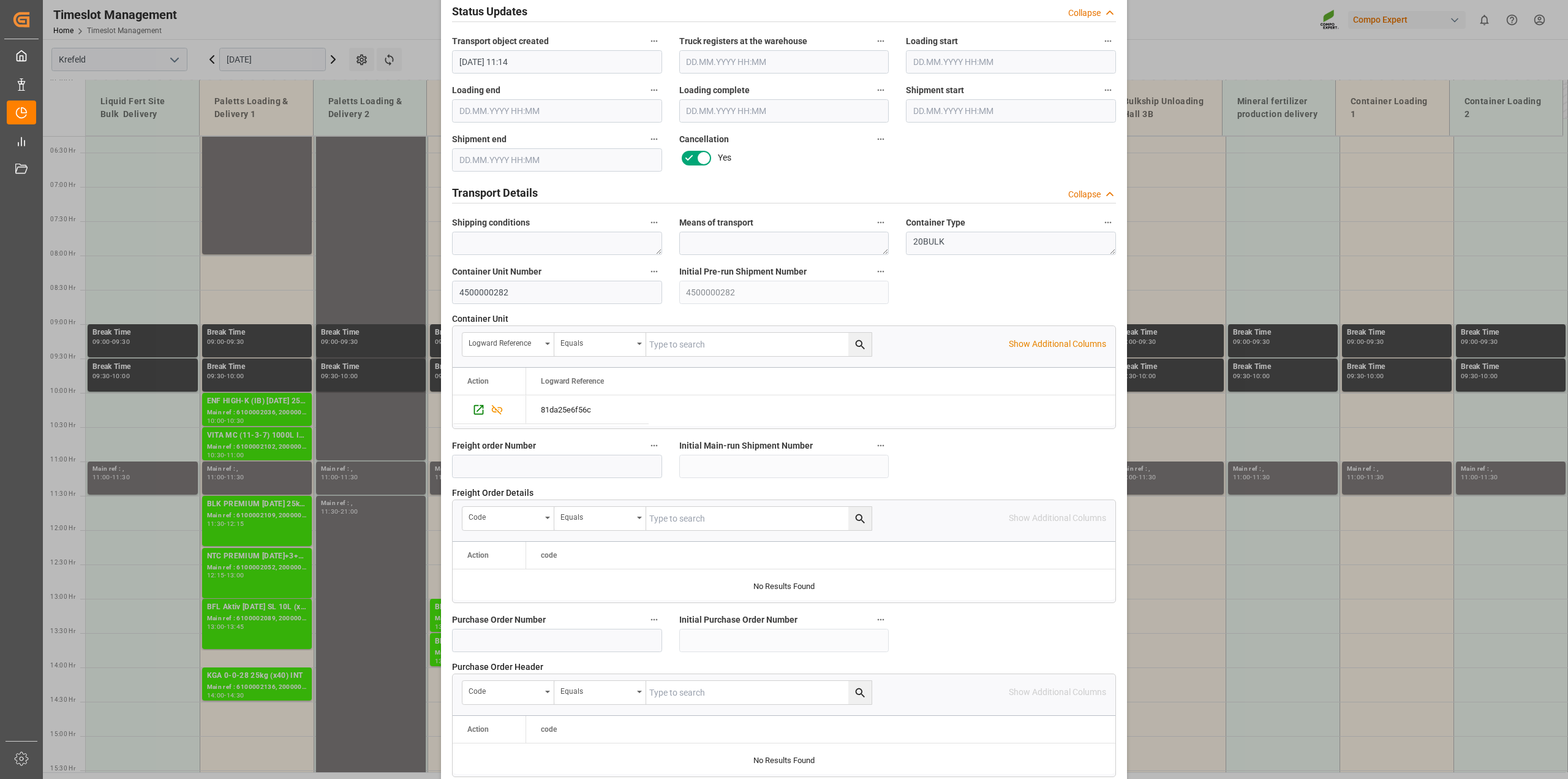
scroll to position [923, 0]
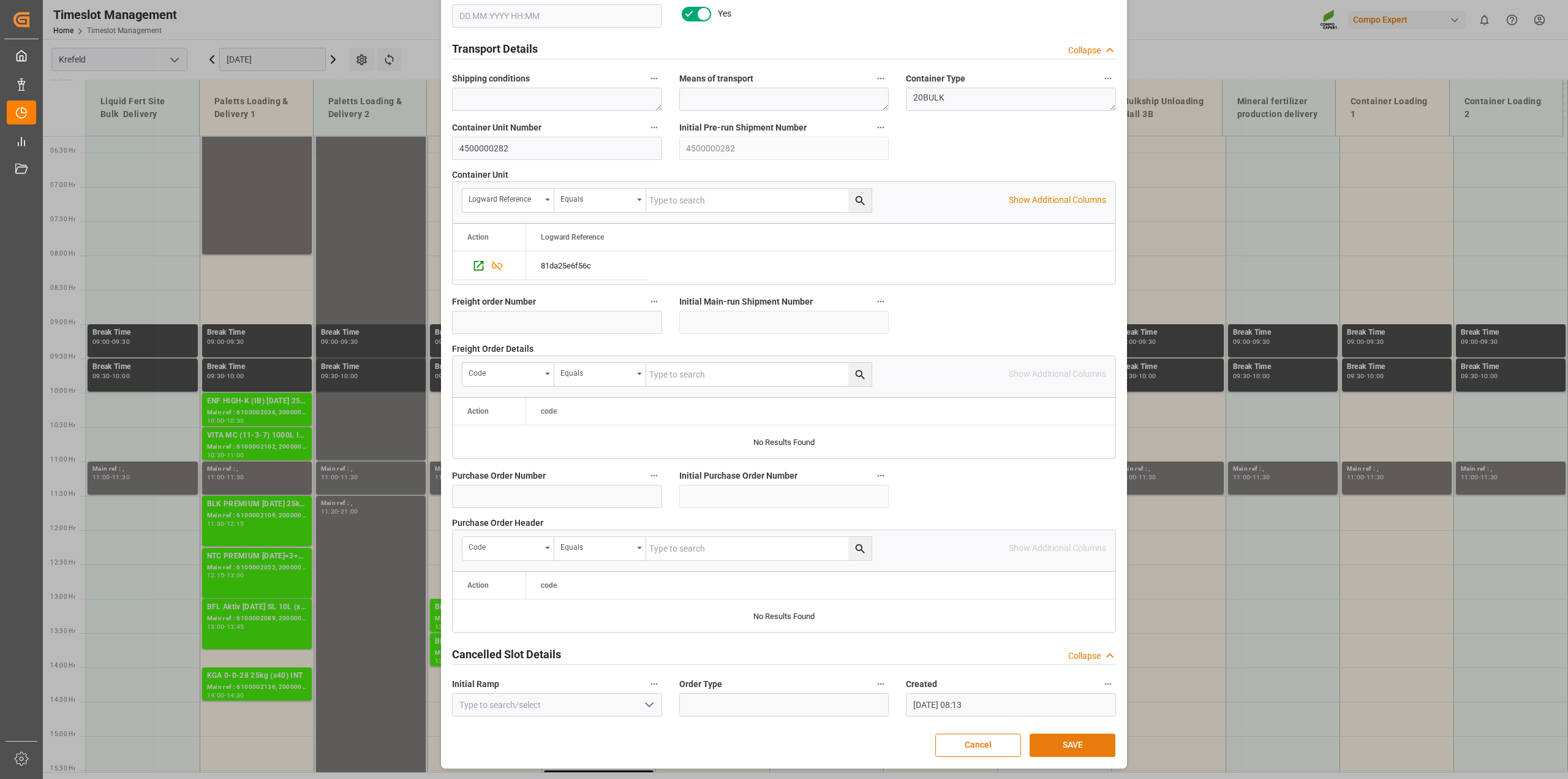
click at [1088, 745] on button "SAVE" at bounding box center [1072, 745] width 86 height 23
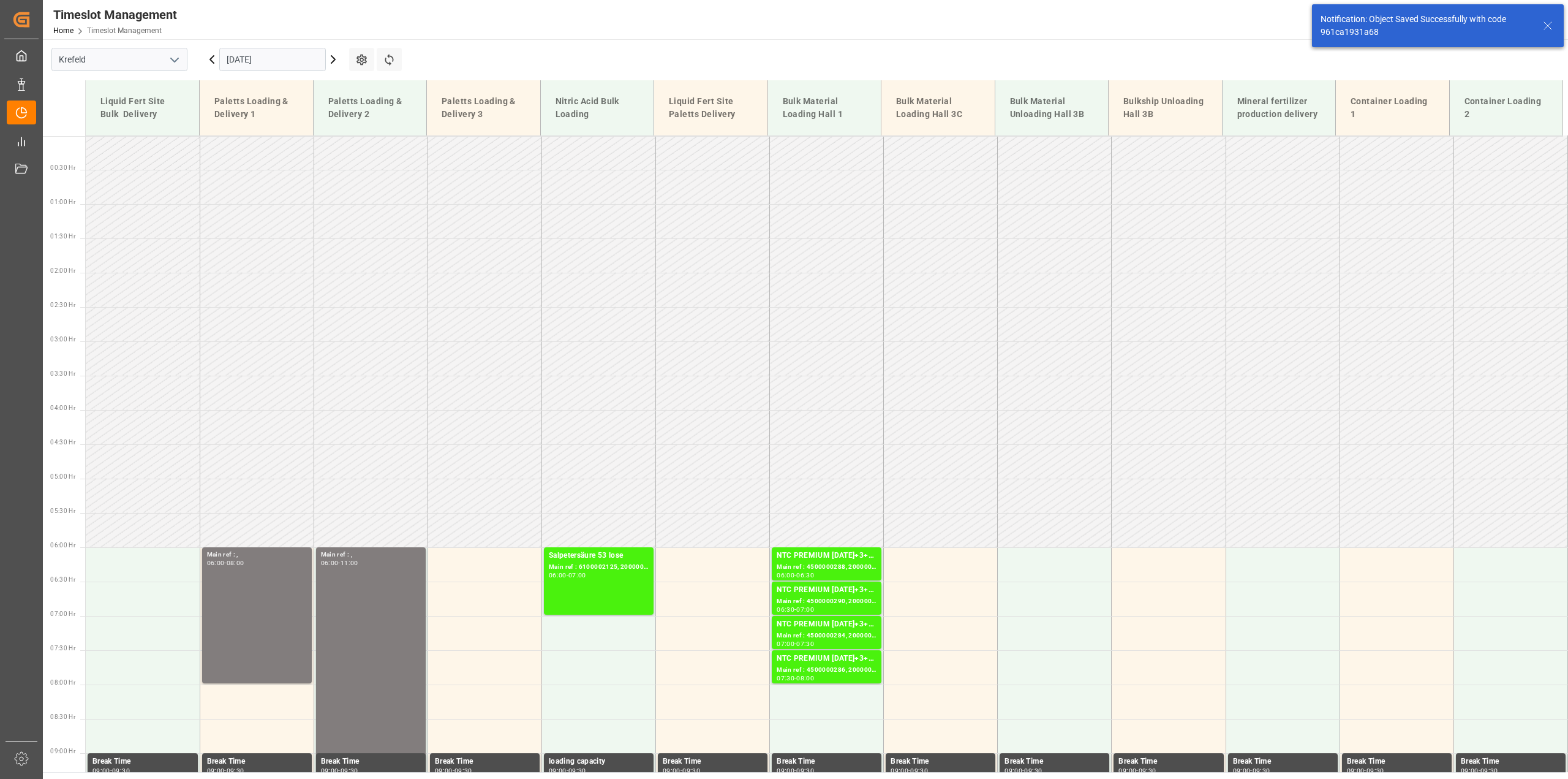
scroll to position [0, 0]
click at [335, 62] on icon at bounding box center [333, 60] width 15 height 15
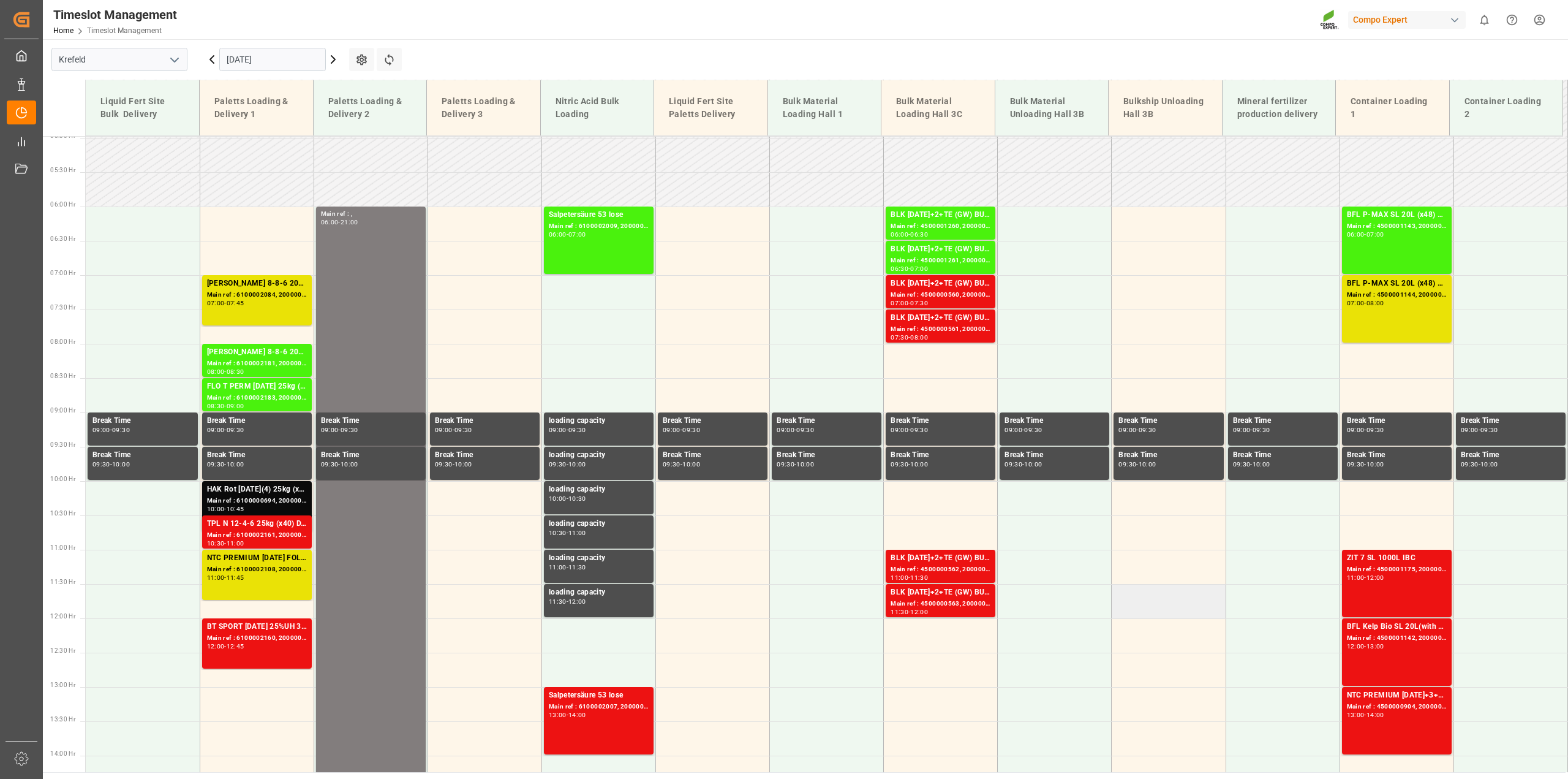
scroll to position [377, 0]
